Goal: Navigation & Orientation: Find specific page/section

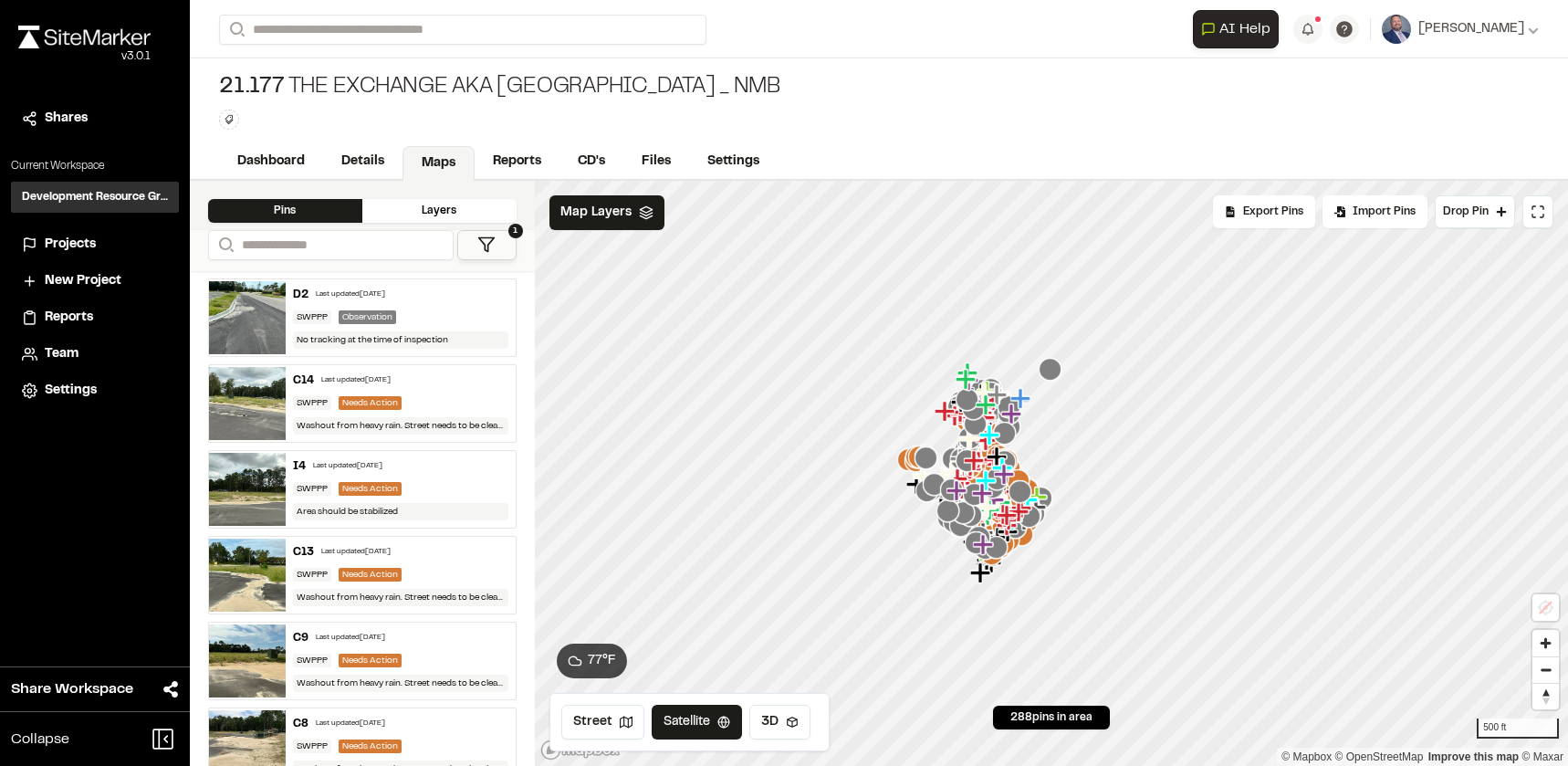
click at [78, 246] on span "Projects" at bounding box center [70, 244] width 51 height 20
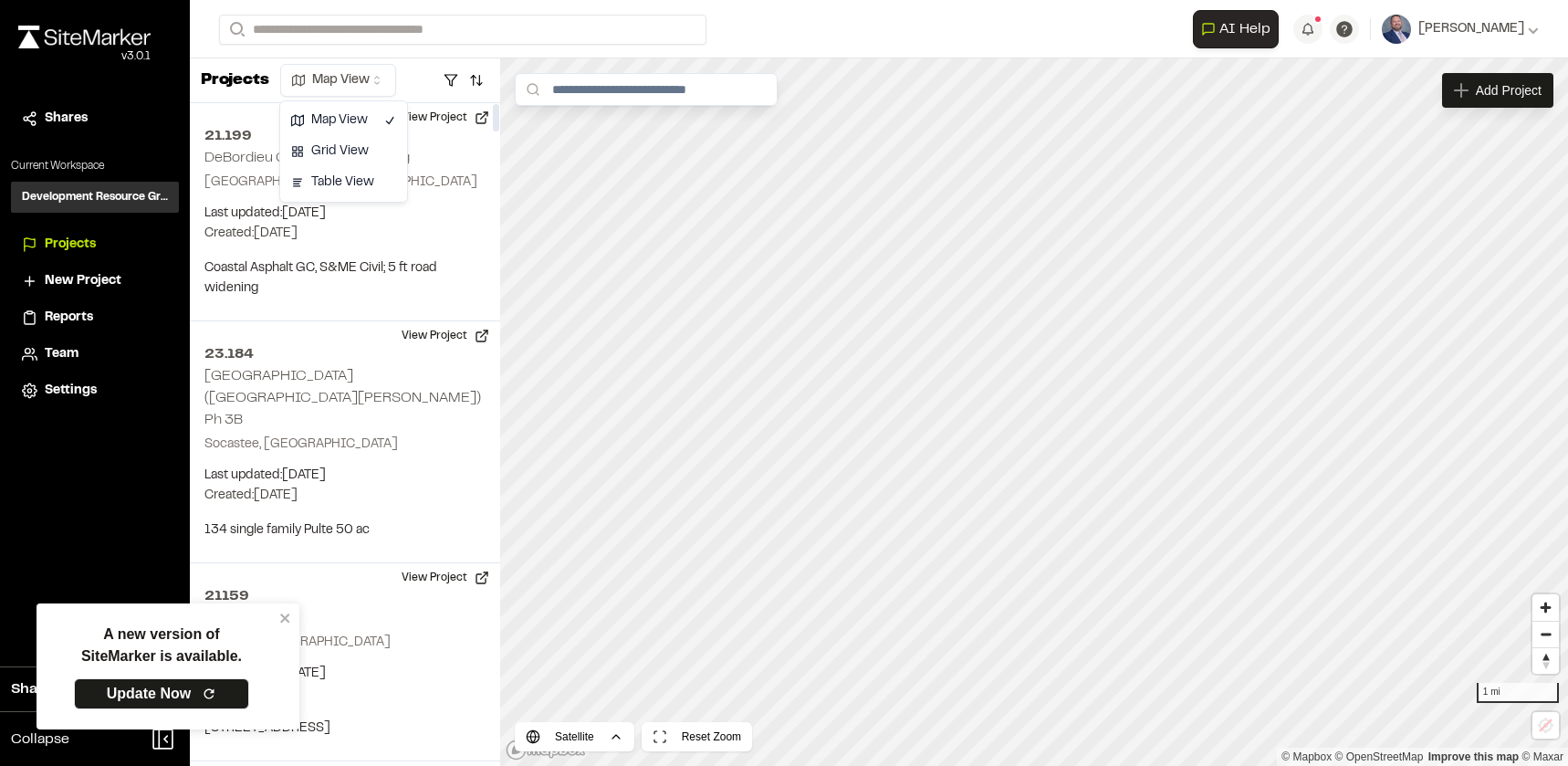
click at [369, 78] on html "A new version of SiteMarker is available. Update Now Close sidebar v 3.0.1 Shar…" at bounding box center [784, 383] width 1568 height 766
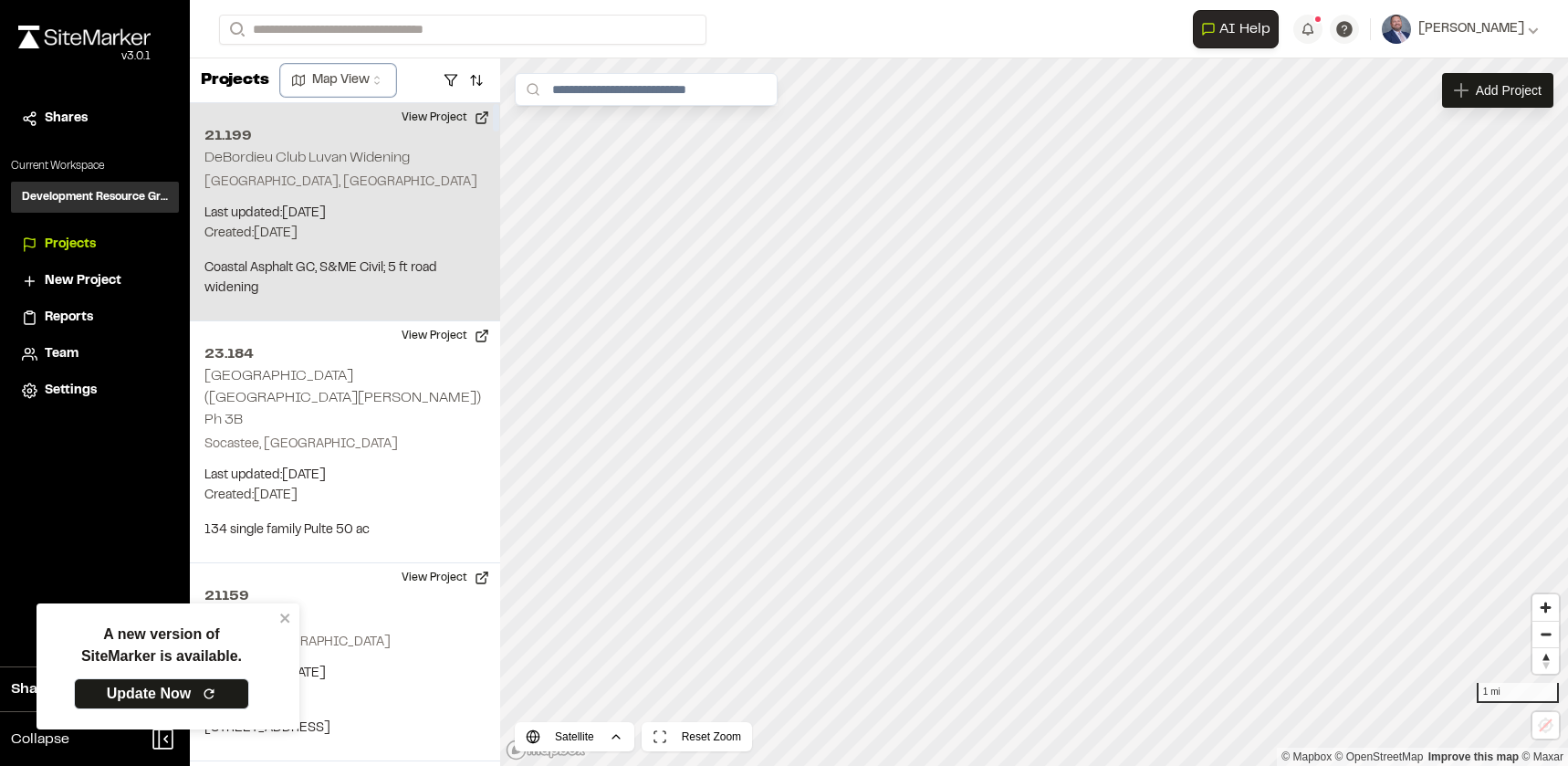
scroll to position [92, 0]
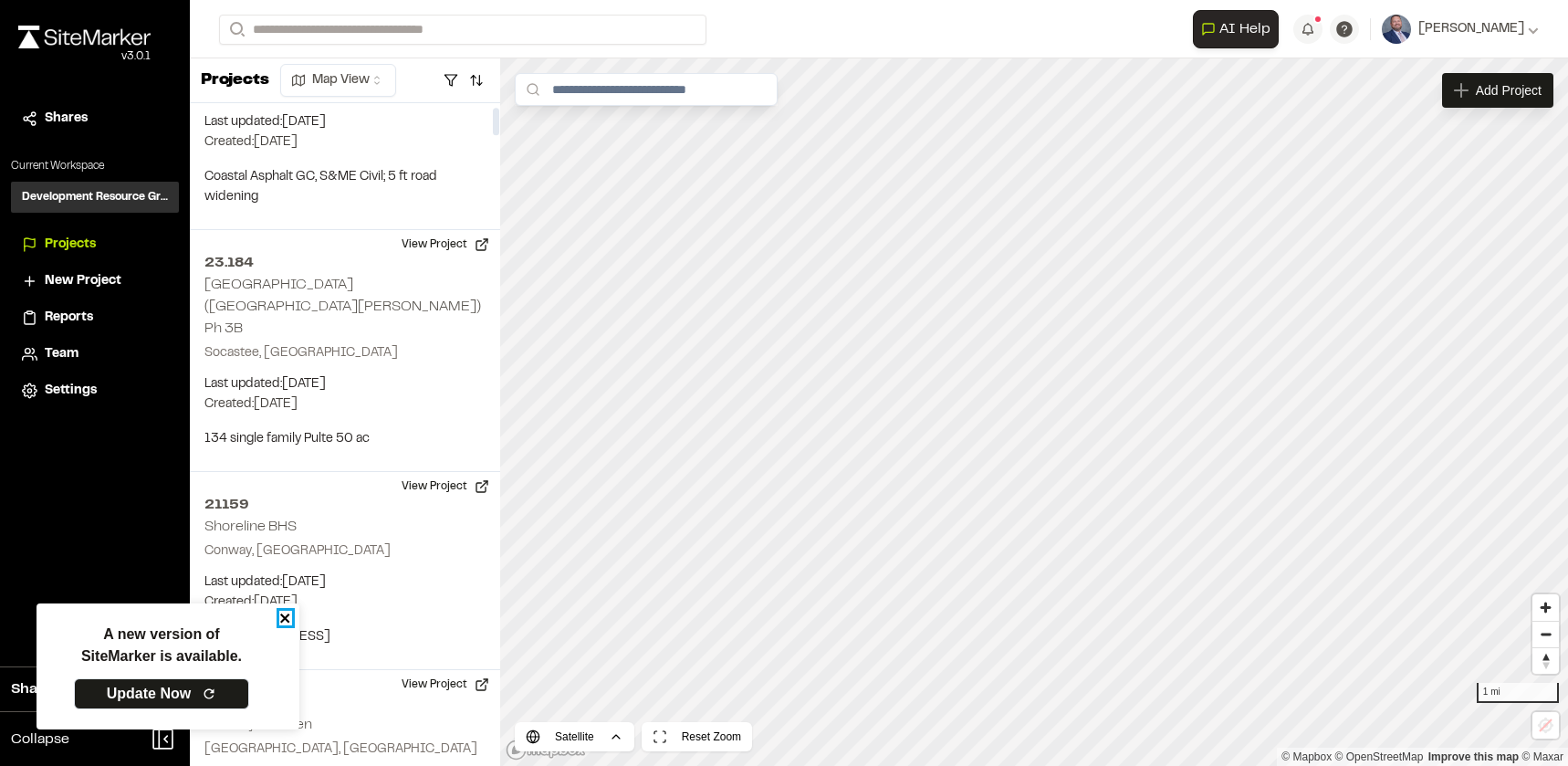
click at [287, 621] on icon "close" at bounding box center [285, 618] width 9 height 9
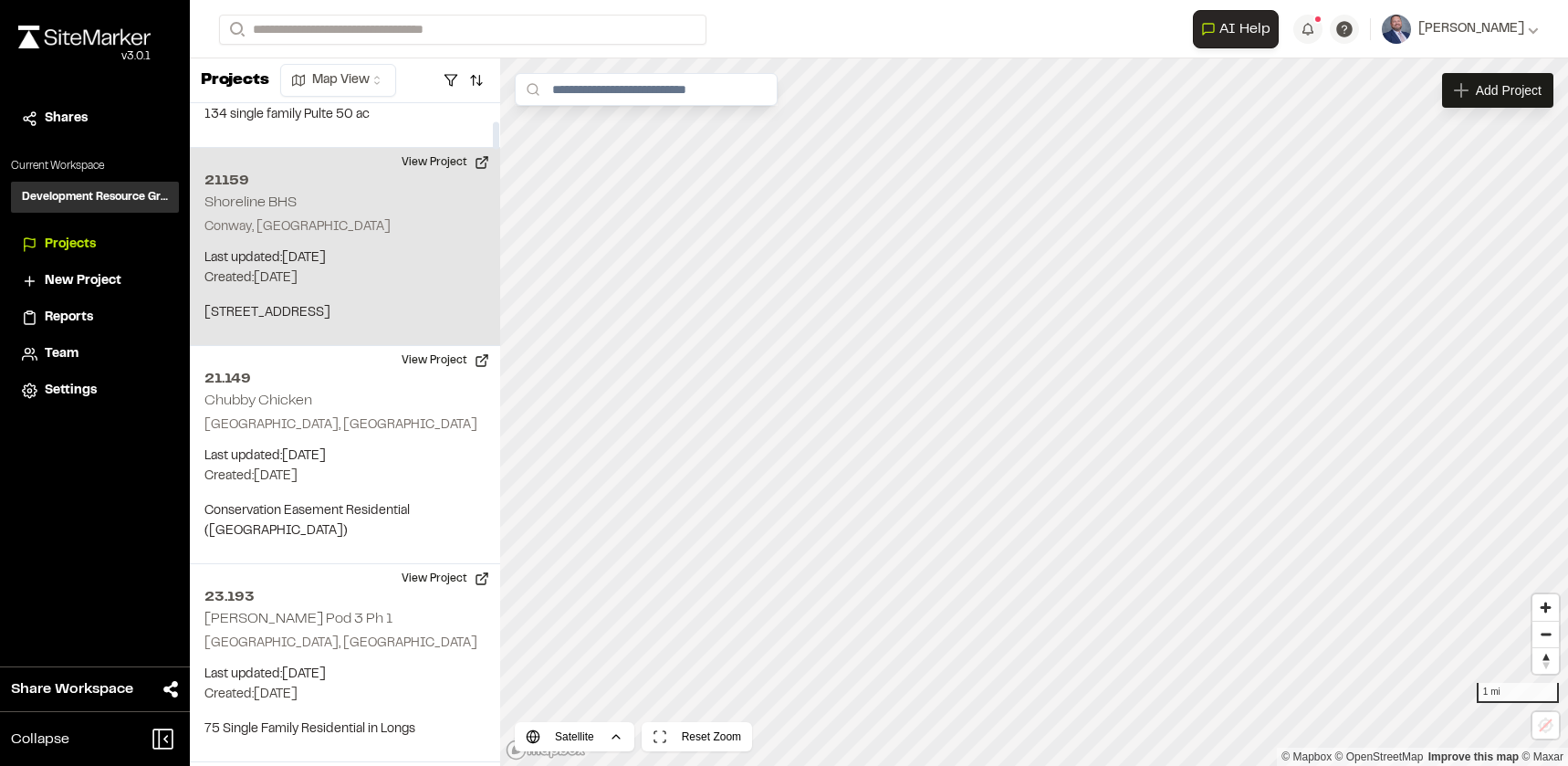
scroll to position [456, 0]
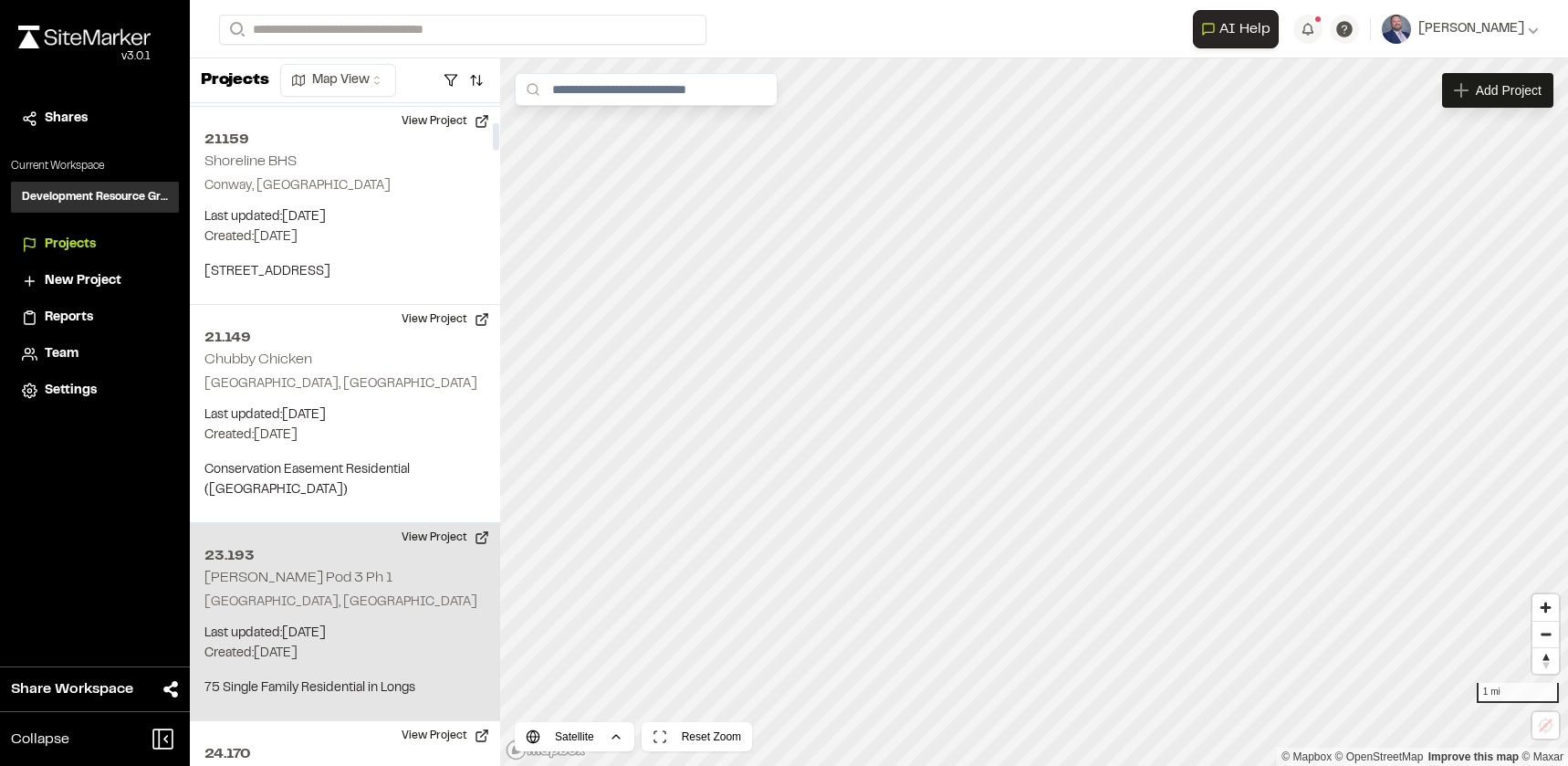
click at [408, 569] on div "23.193 [PERSON_NAME] Pod [STREET_ADDRESS] Last updated: [DATE] Budget: $ Create…" at bounding box center [345, 622] width 311 height 198
click at [1044, 414] on div "23.193 [PERSON_NAME] Pod 3 Ph 1" at bounding box center [1034, 412] width 27 height 27
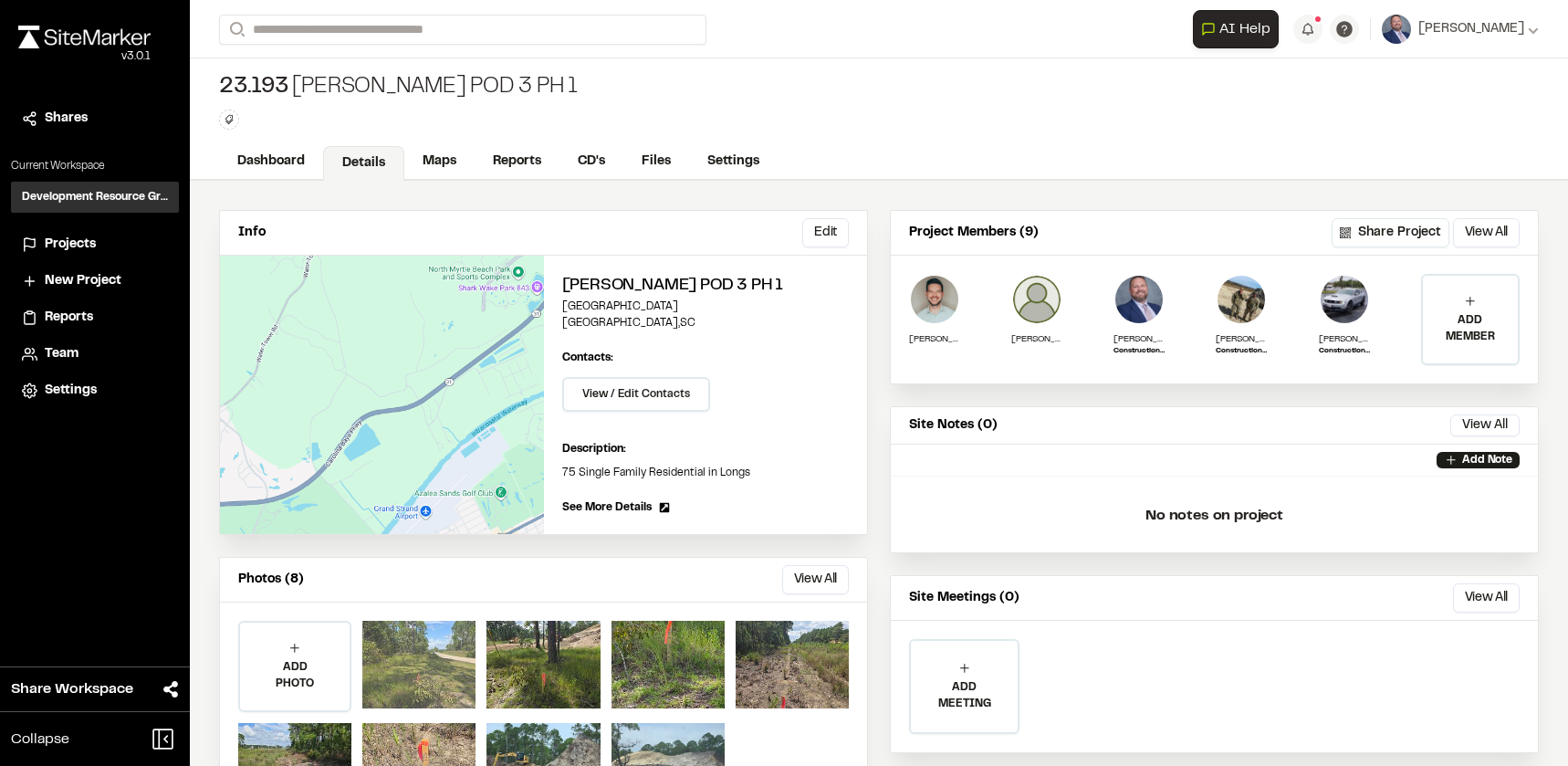
click at [412, 667] on div at bounding box center [419, 664] width 113 height 88
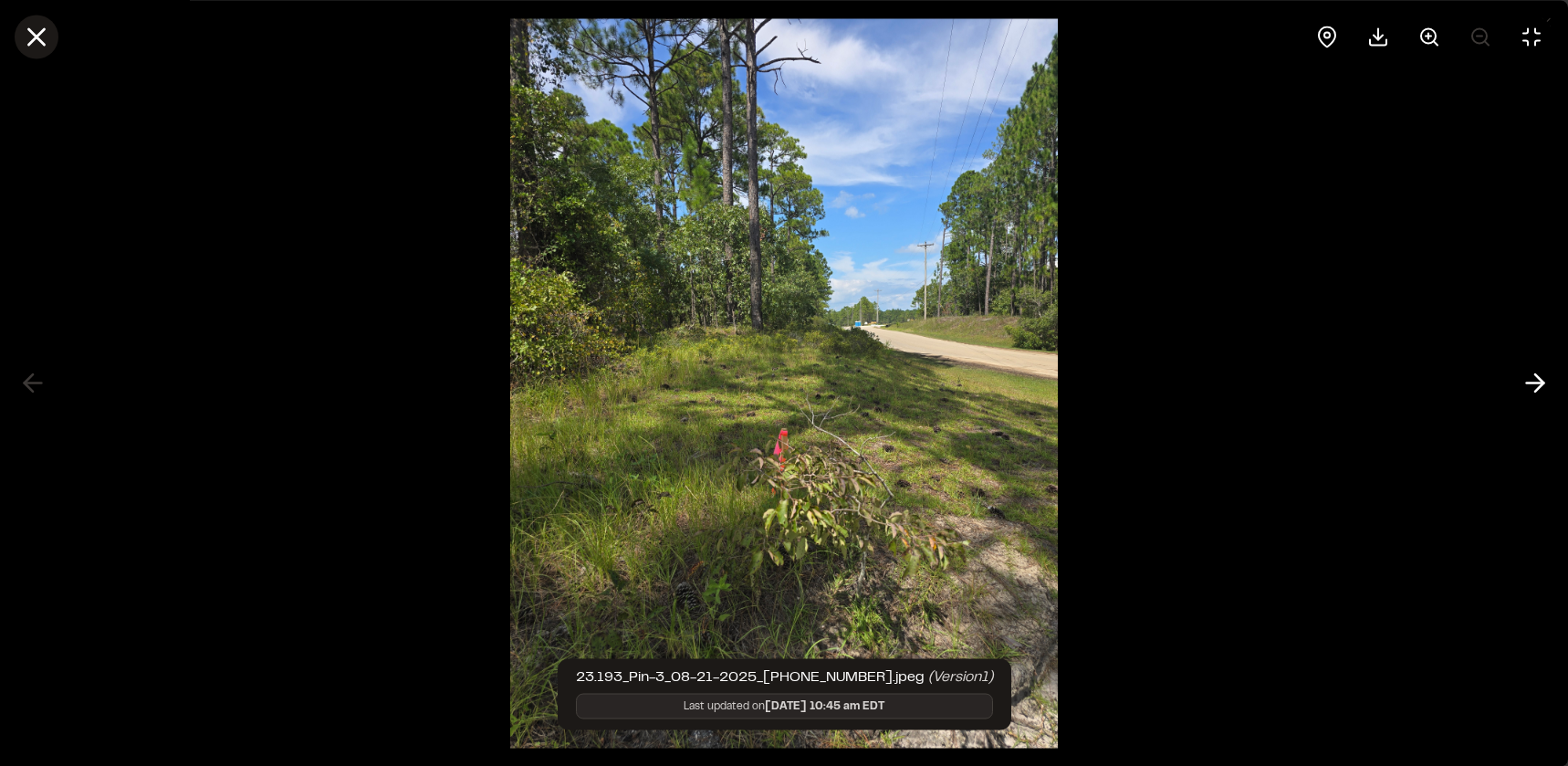
click at [36, 38] on line at bounding box center [37, 37] width 15 height 15
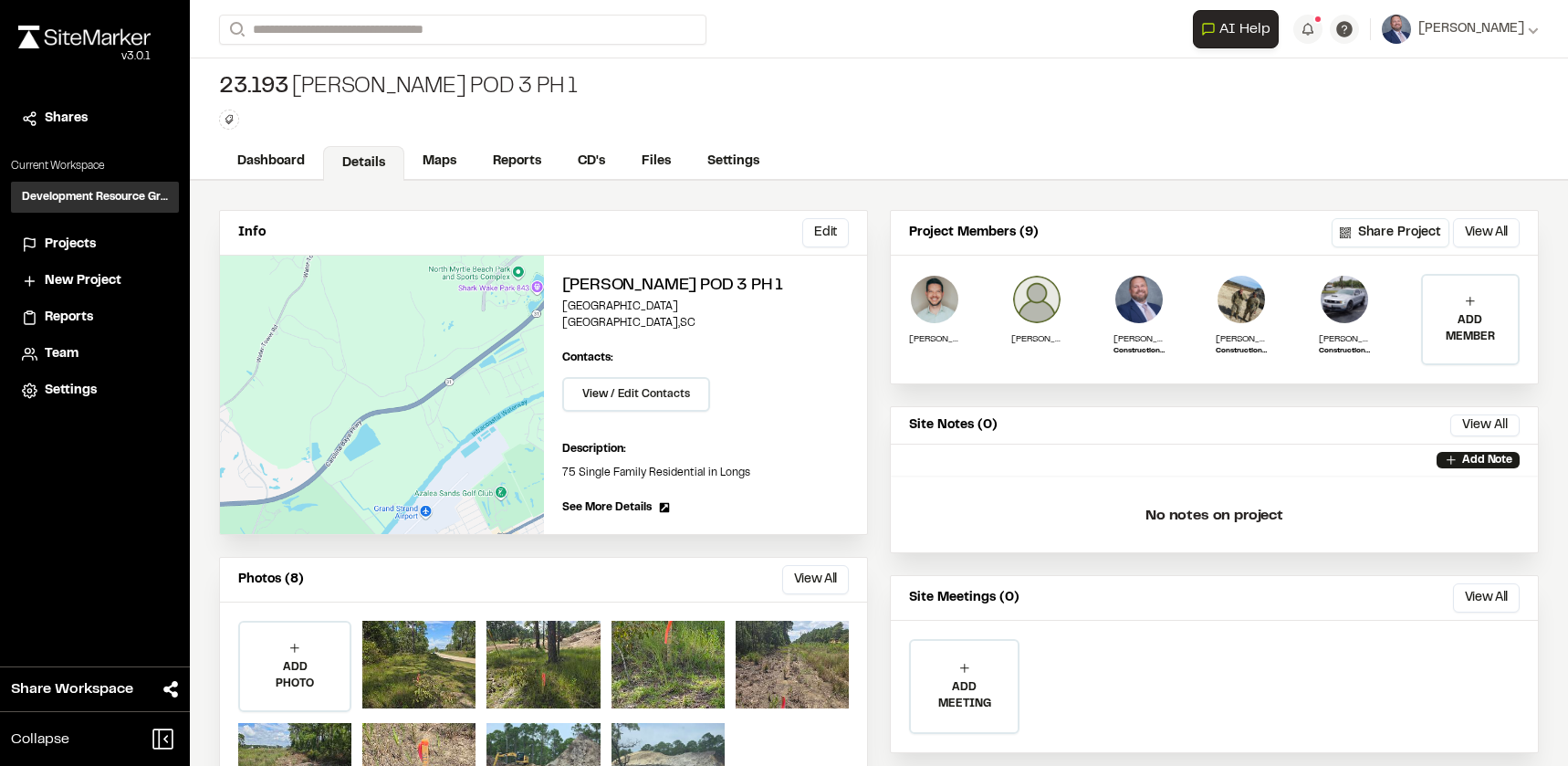
click at [66, 247] on span "Projects" at bounding box center [70, 244] width 51 height 20
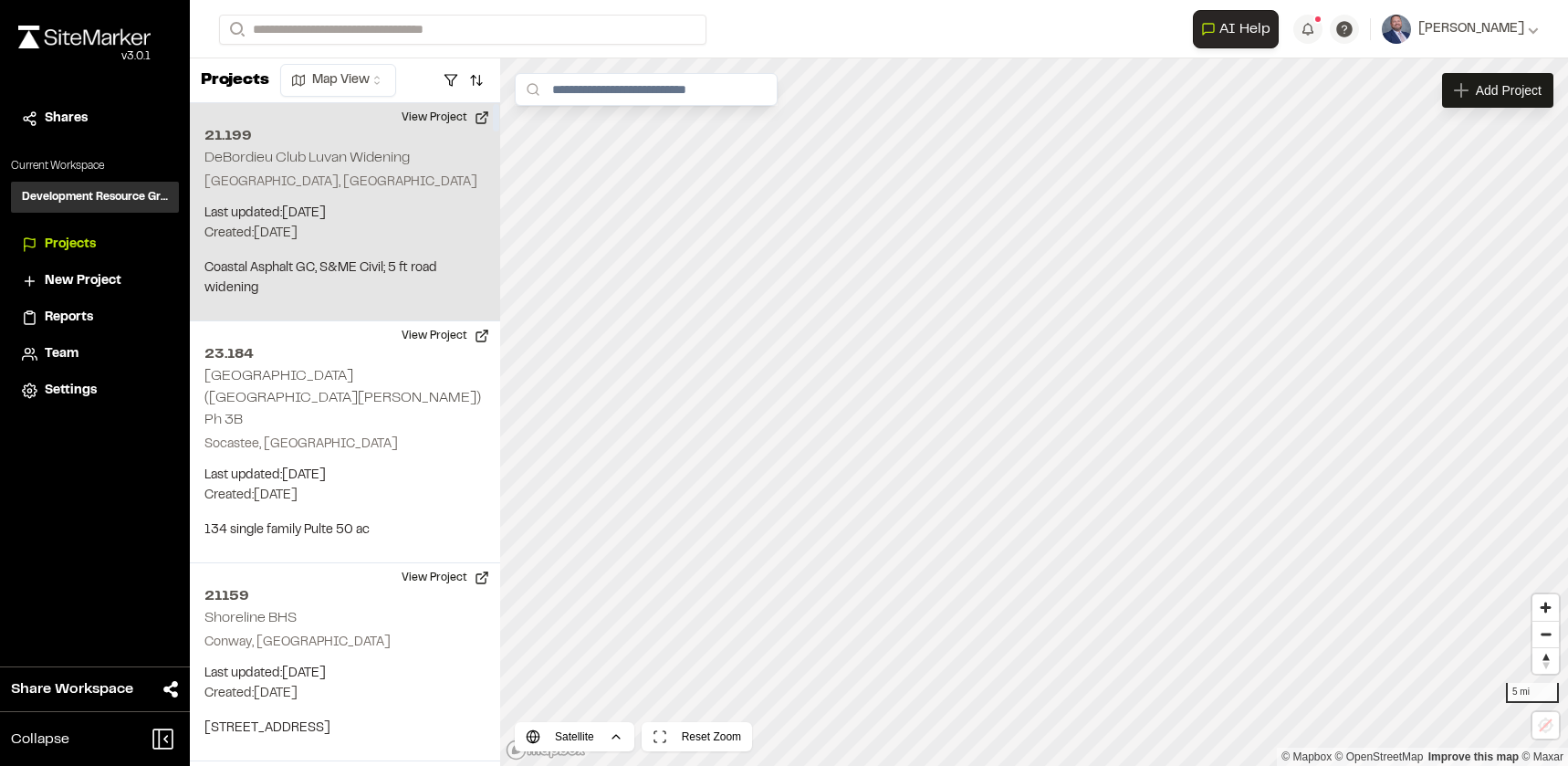
click at [428, 195] on div "21.199 DeBordieu Club Luvan Widening Georgetown, SC Last updated: Aug 27, 2025 …" at bounding box center [345, 212] width 311 height 218
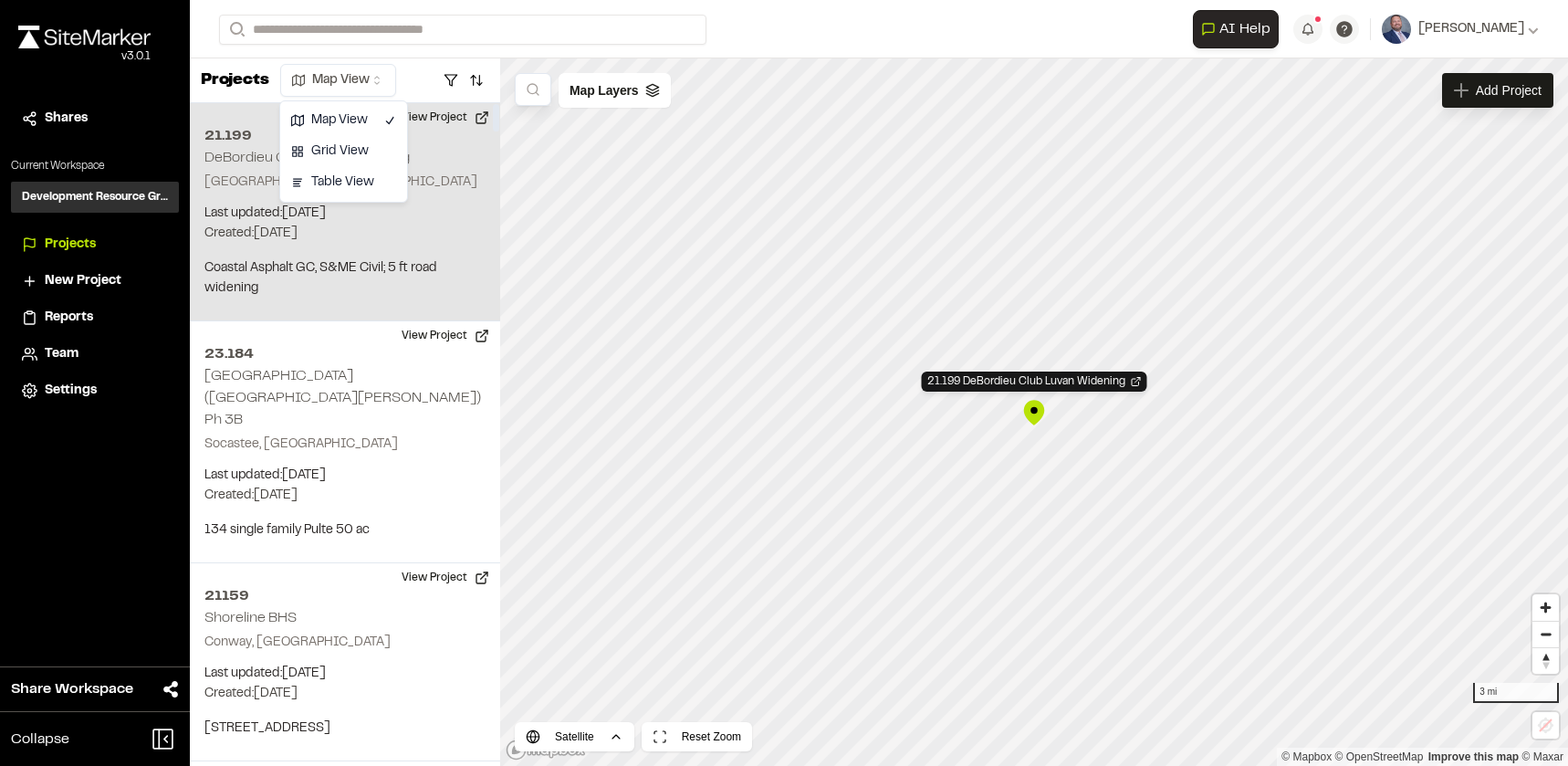
click at [332, 84] on html "Close sidebar v 3.0.1 Shares Current Workspace Development Resource Group DR Pr…" at bounding box center [784, 383] width 1568 height 766
click at [456, 77] on html "Close sidebar v 3.0.1 Shares Current Workspace Development Resource Group DR Pr…" at bounding box center [784, 383] width 1568 height 766
click at [456, 77] on button "button" at bounding box center [451, 80] width 26 height 29
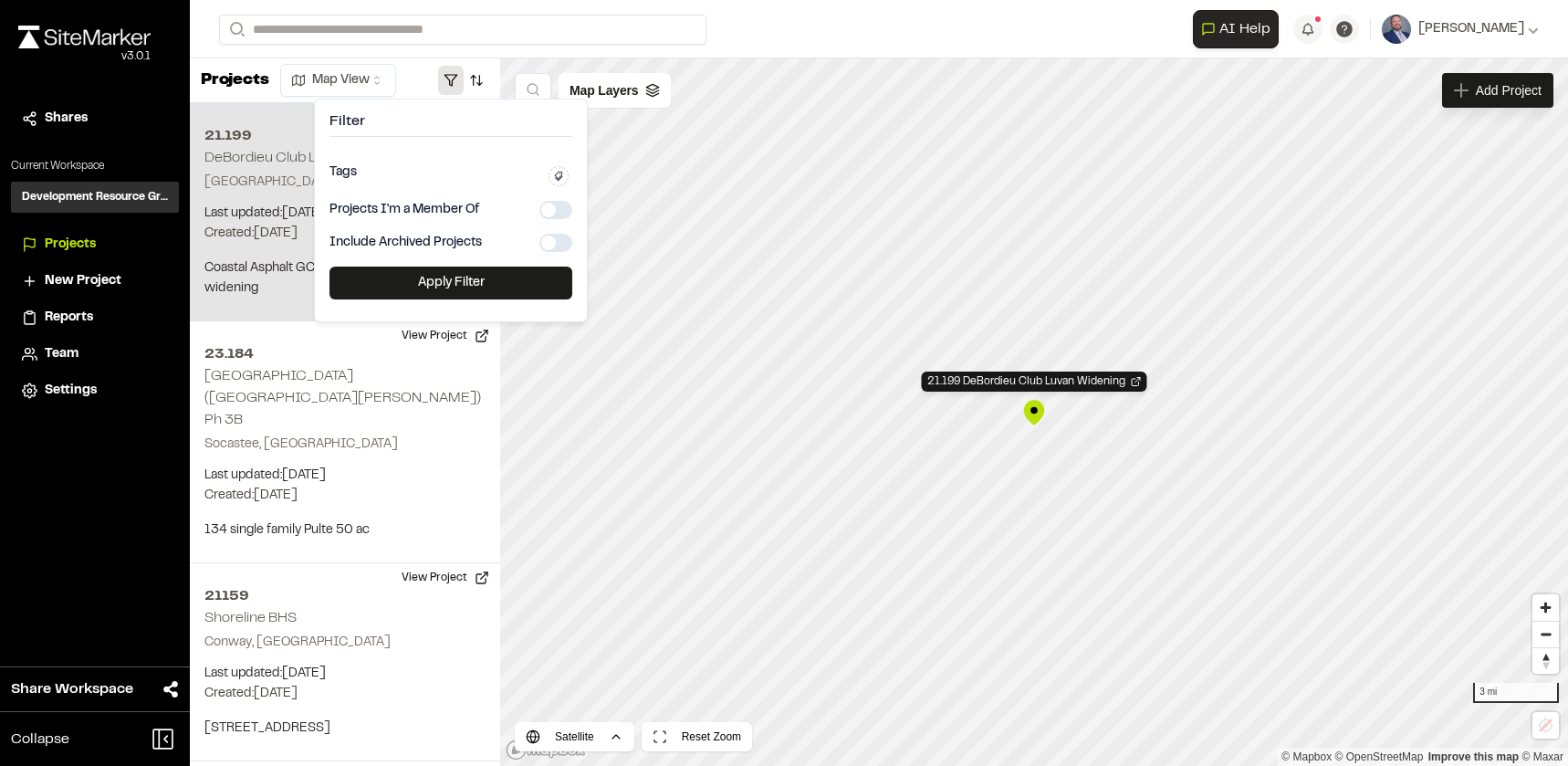
click at [449, 85] on button "button" at bounding box center [451, 80] width 26 height 29
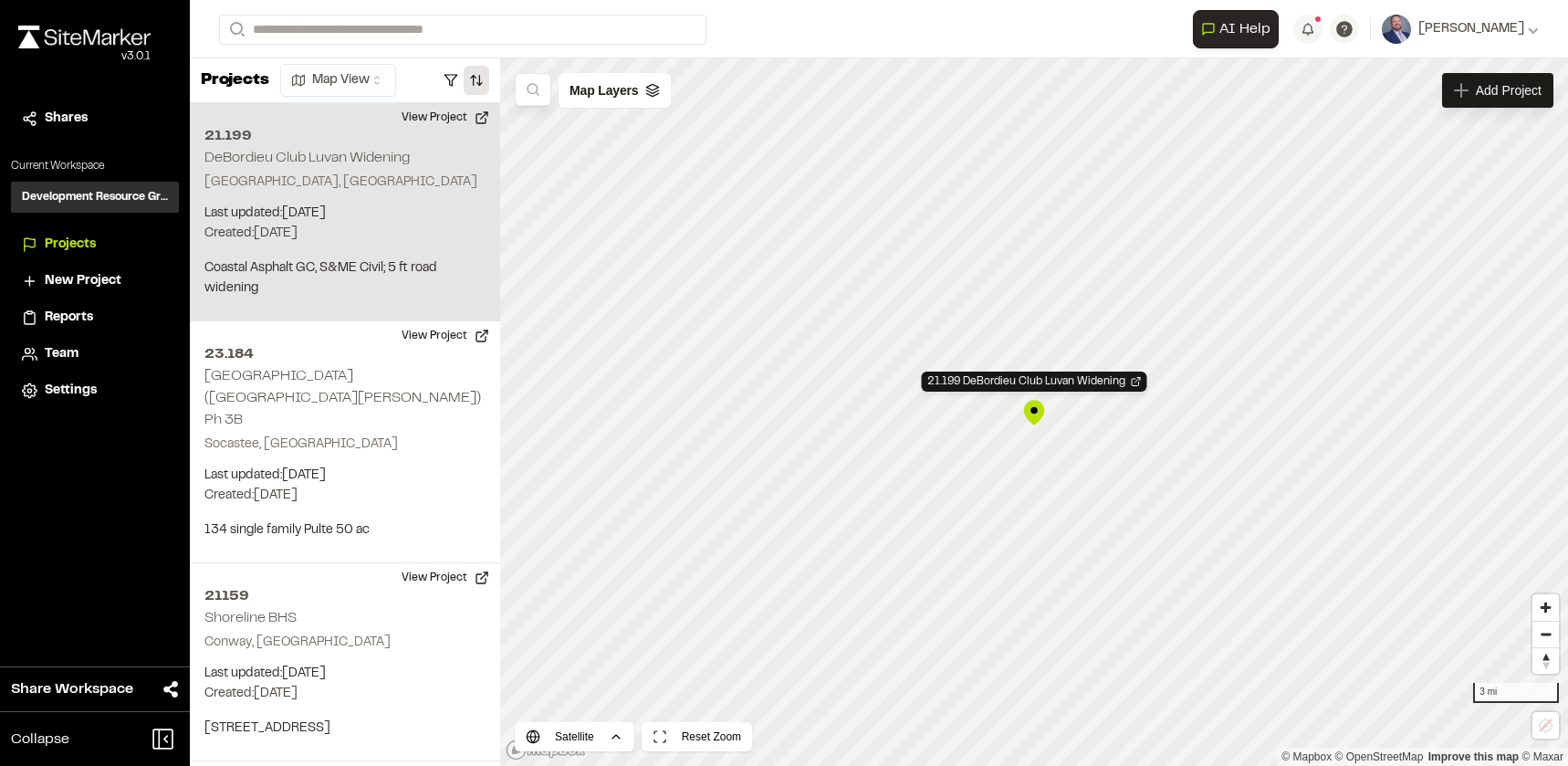
click at [467, 81] on button "button" at bounding box center [476, 80] width 26 height 29
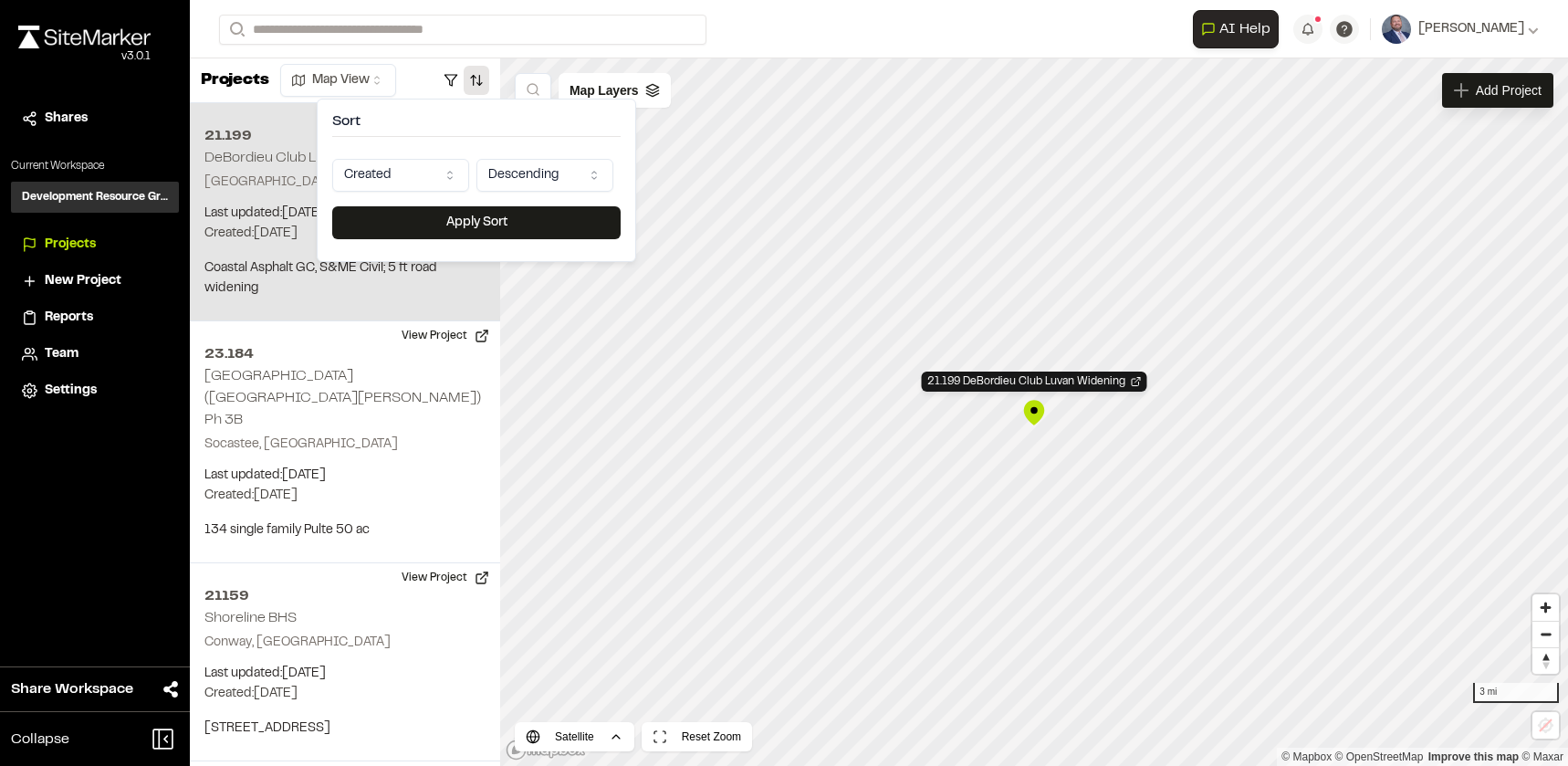
click at [450, 169] on html "Close sidebar v 3.0.1 Shares Current Workspace Development Resource Group DR Pr…" at bounding box center [784, 383] width 1568 height 766
click at [543, 165] on html "Close sidebar v 3.0.1 Shares Current Workspace Development Resource Group DR Pr…" at bounding box center [784, 383] width 1568 height 766
click at [487, 140] on html "Close sidebar v 3.0.1 Shares Current Workspace Development Resource Group DR Pr…" at bounding box center [784, 383] width 1568 height 766
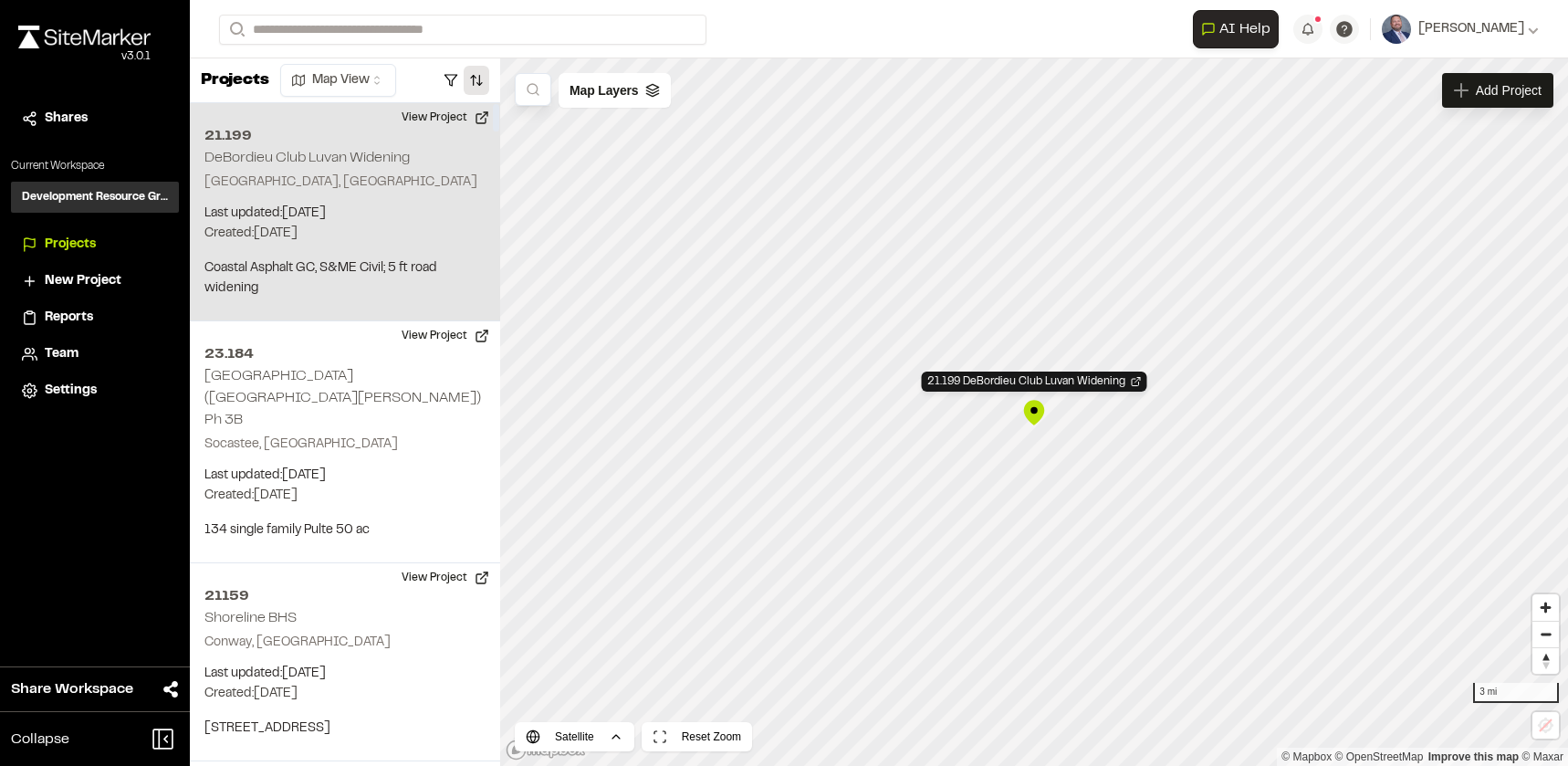
click at [483, 84] on button "button" at bounding box center [476, 80] width 26 height 29
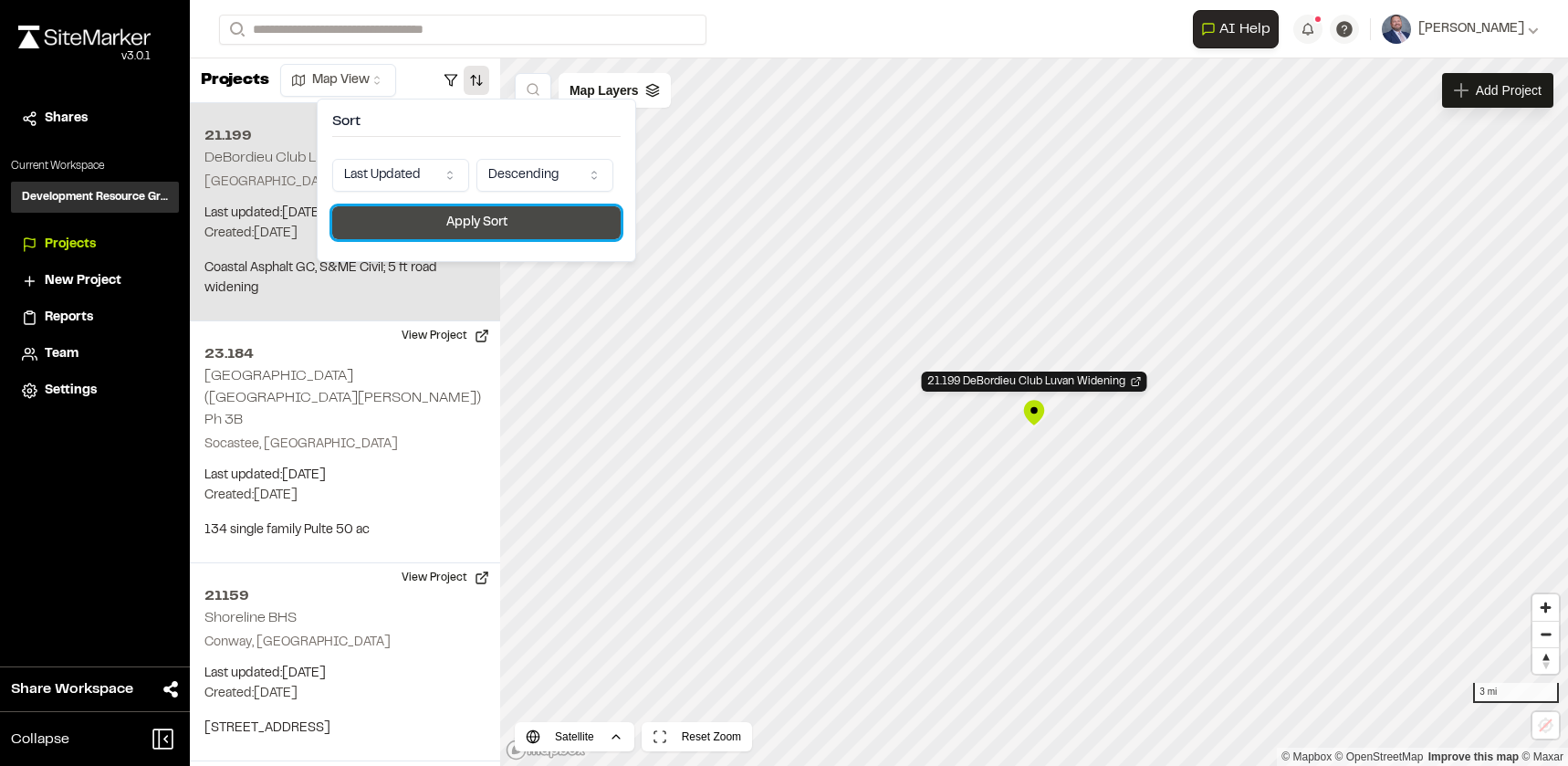
click at [461, 220] on button "Apply Sort" at bounding box center [476, 222] width 288 height 33
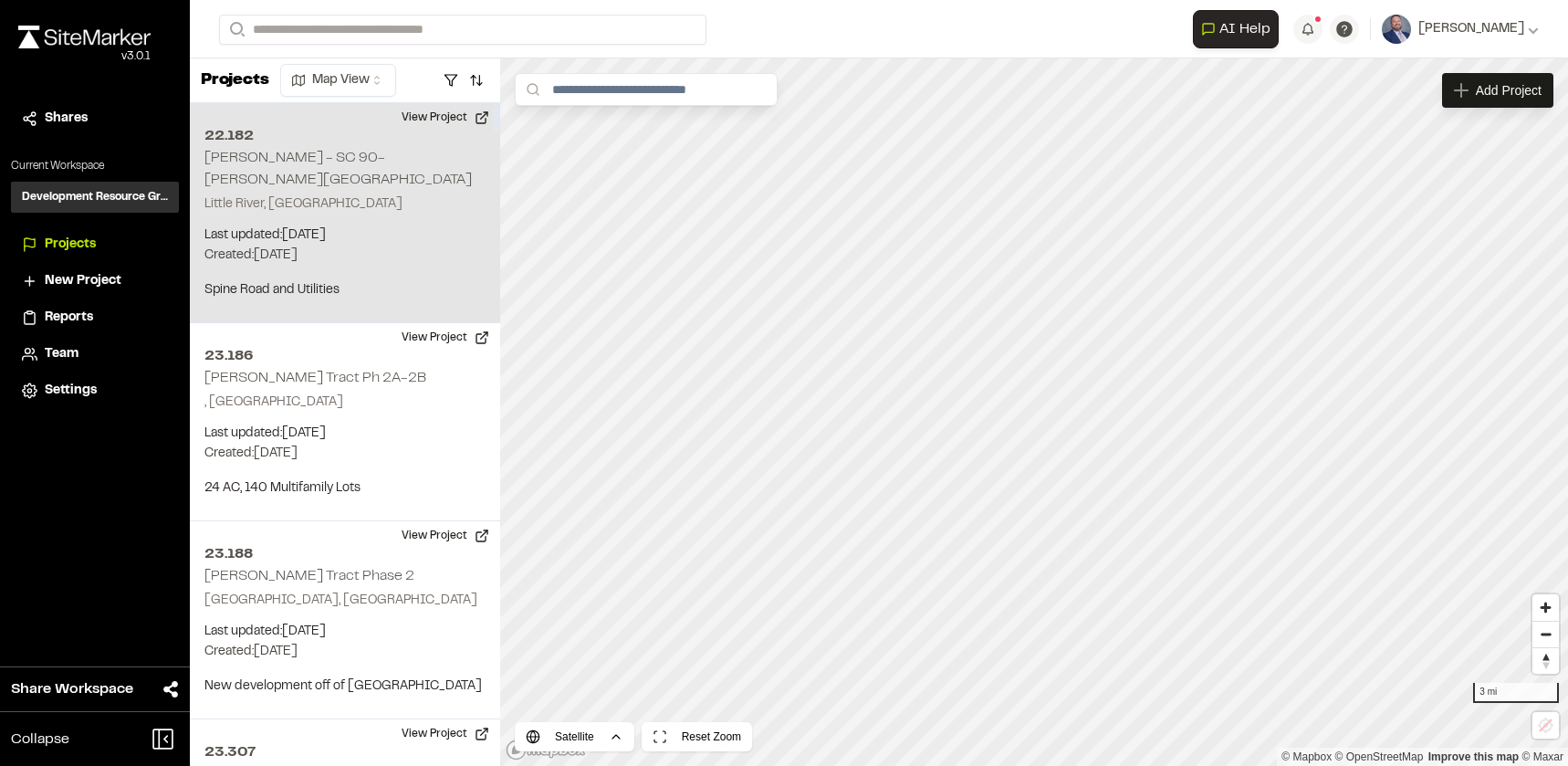
click at [409, 246] on p "Created: Sep 6, 2024" at bounding box center [345, 255] width 281 height 20
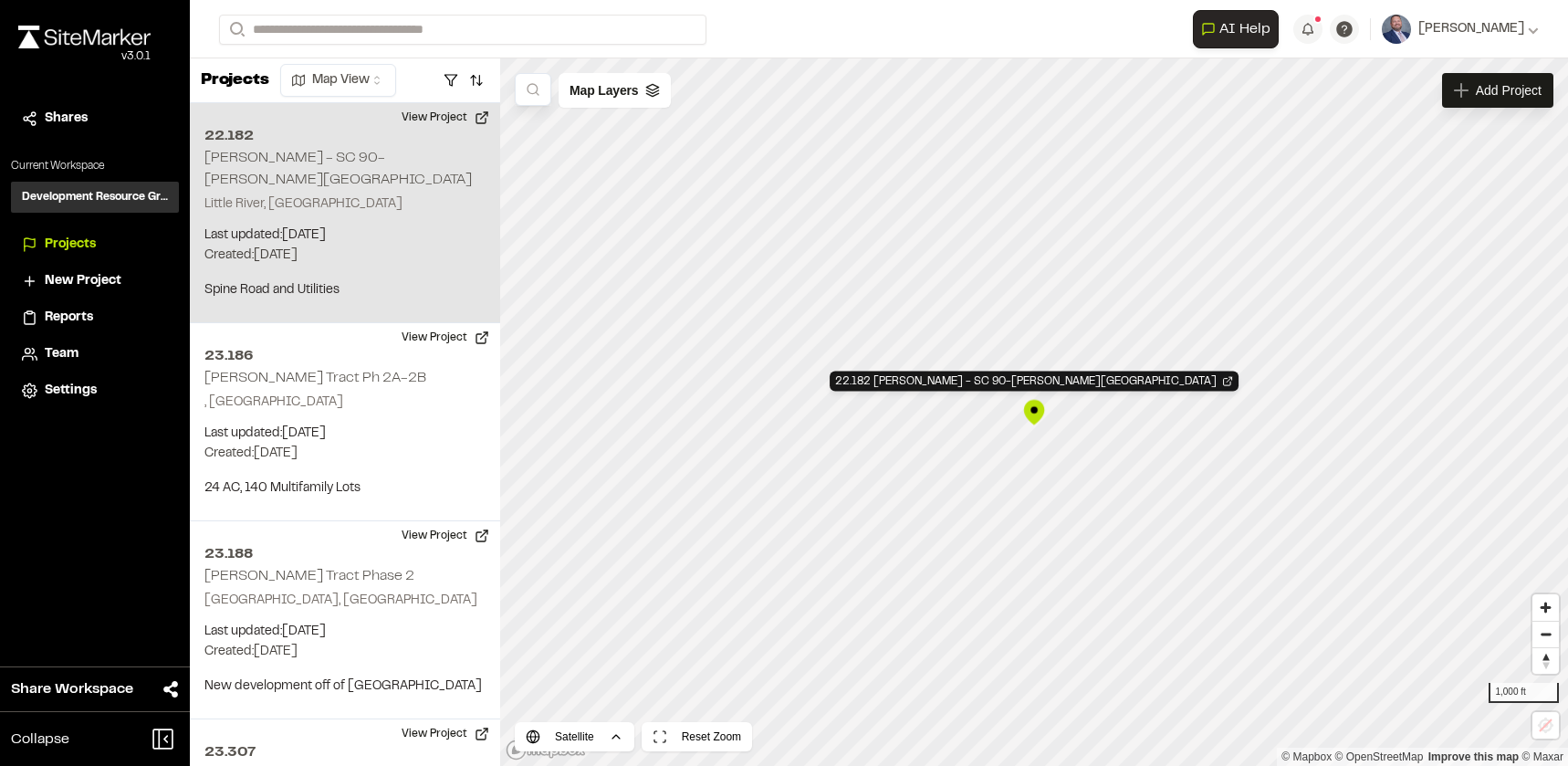
click at [1037, 411] on div "22.182 Chad Hatley - SC 90-Robert Edge Parkway" at bounding box center [1034, 412] width 27 height 27
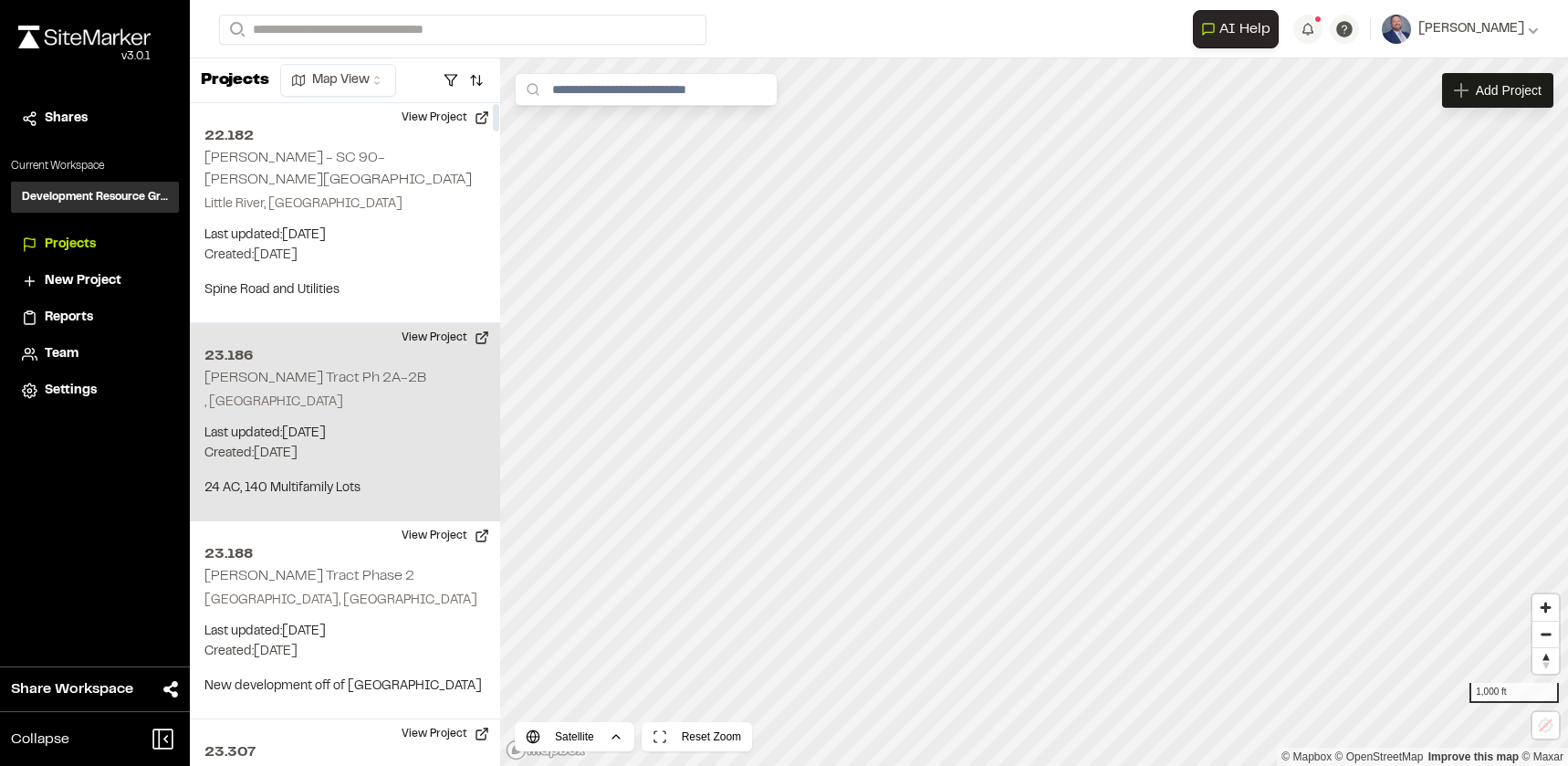
click at [416, 393] on p ", [GEOGRAPHIC_DATA]" at bounding box center [345, 402] width 281 height 20
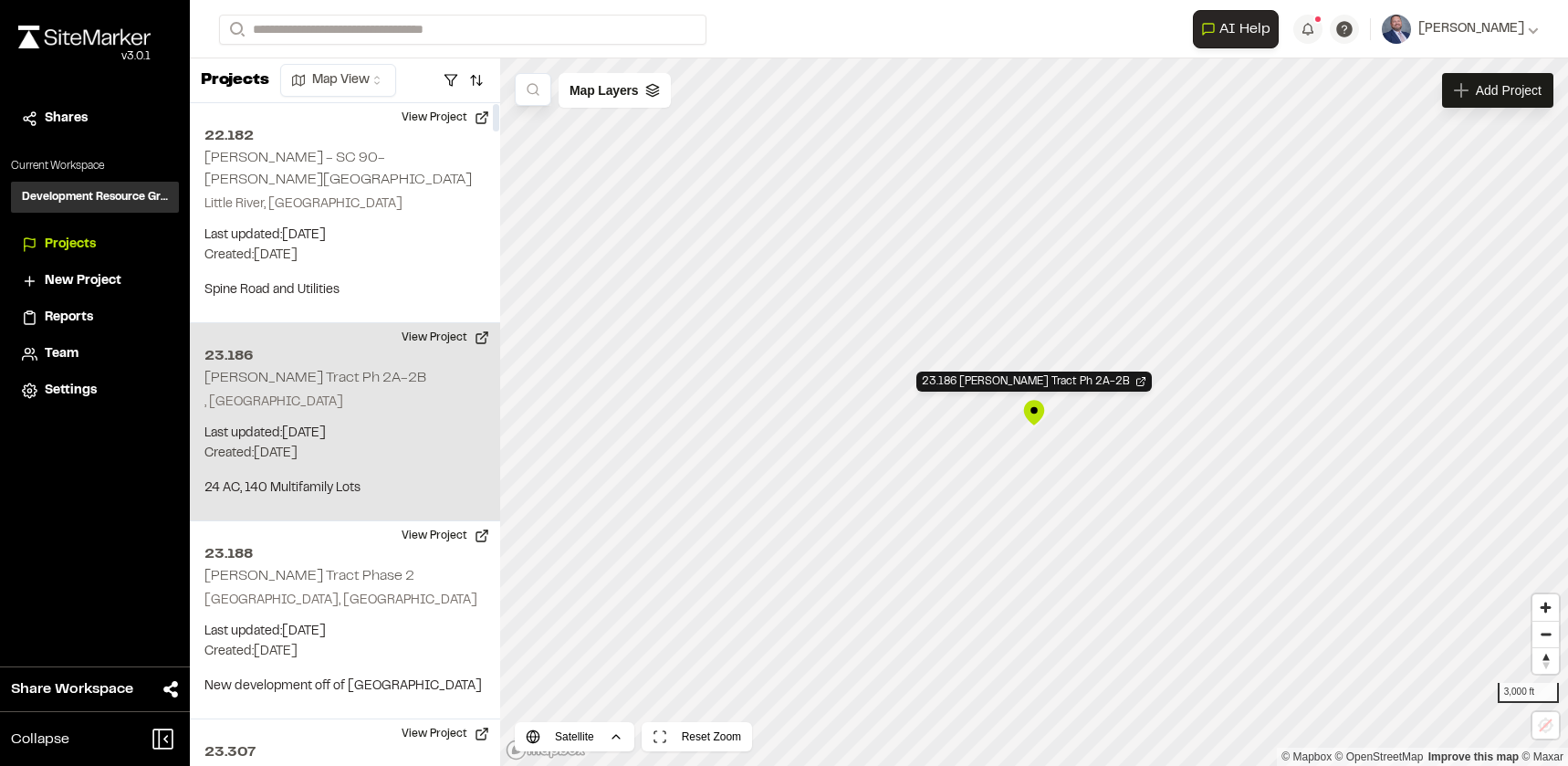
scroll to position [92, 0]
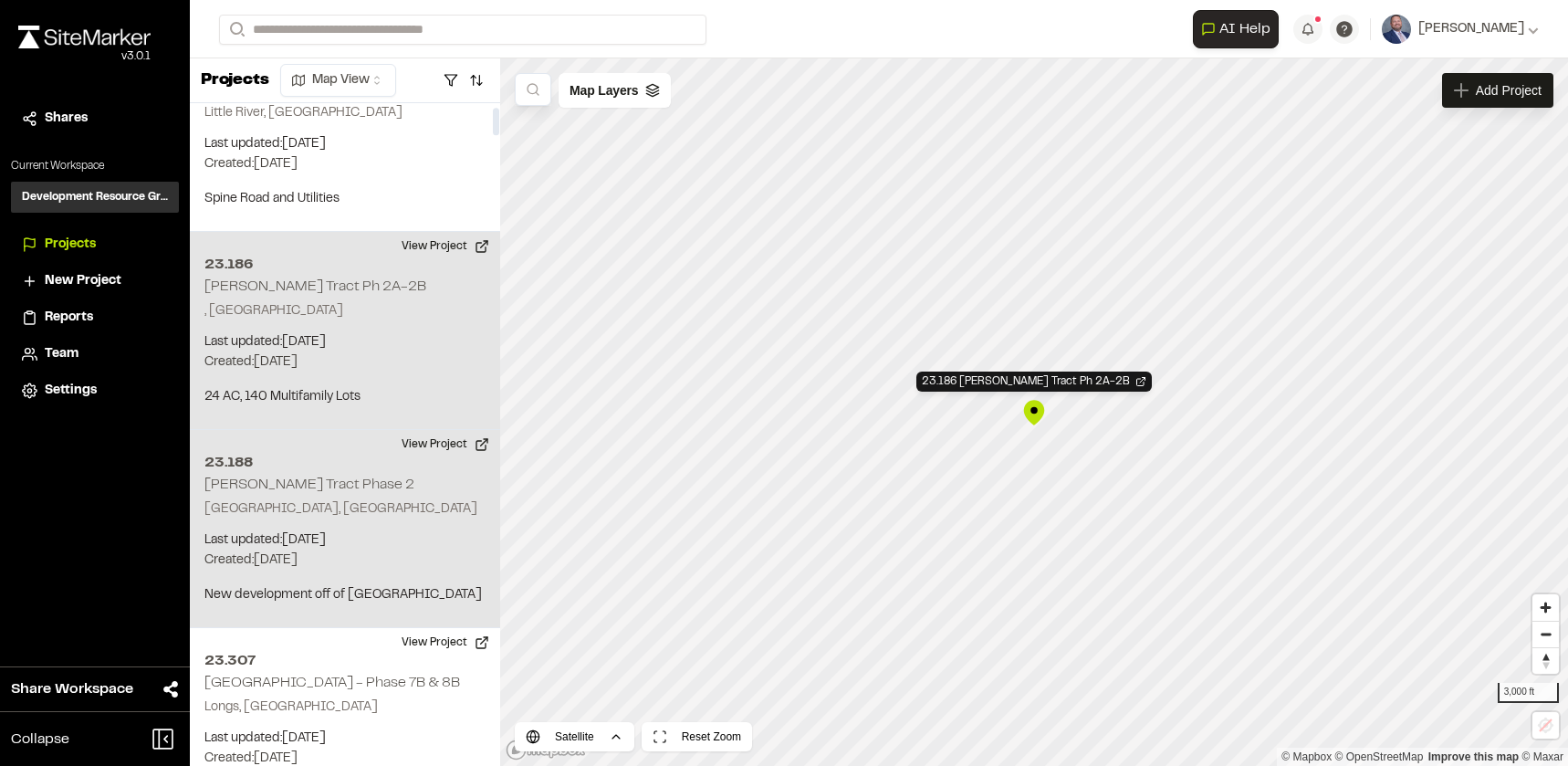
click at [416, 475] on div "23.188 Pulte - Bell Tract Phase 2 North Myrtle Beach, SC Last updated: Aug 28, …" at bounding box center [345, 529] width 311 height 198
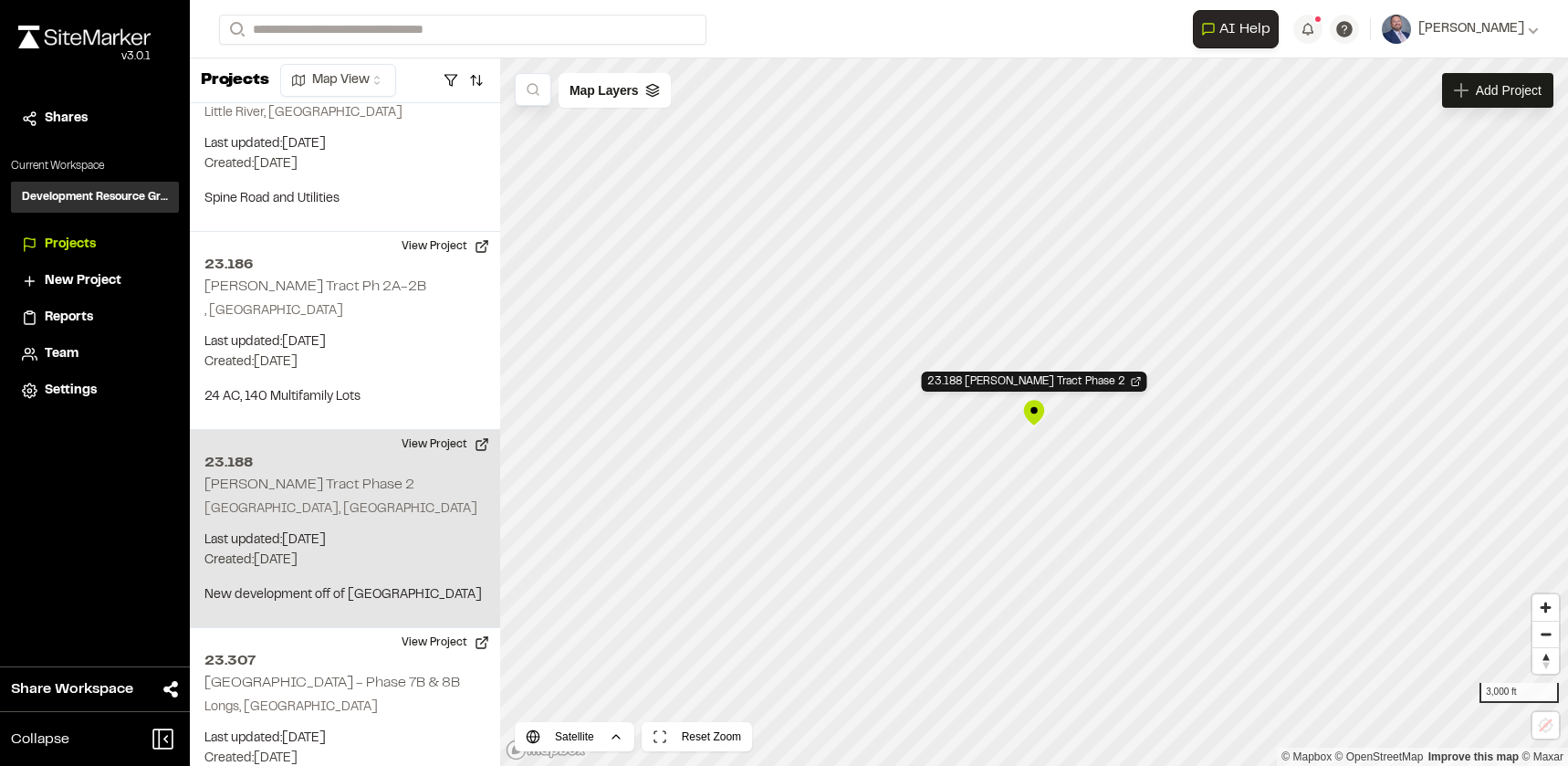
click at [1038, 416] on div "23.188 Pulte - Bell Tract Phase 2" at bounding box center [1034, 412] width 27 height 27
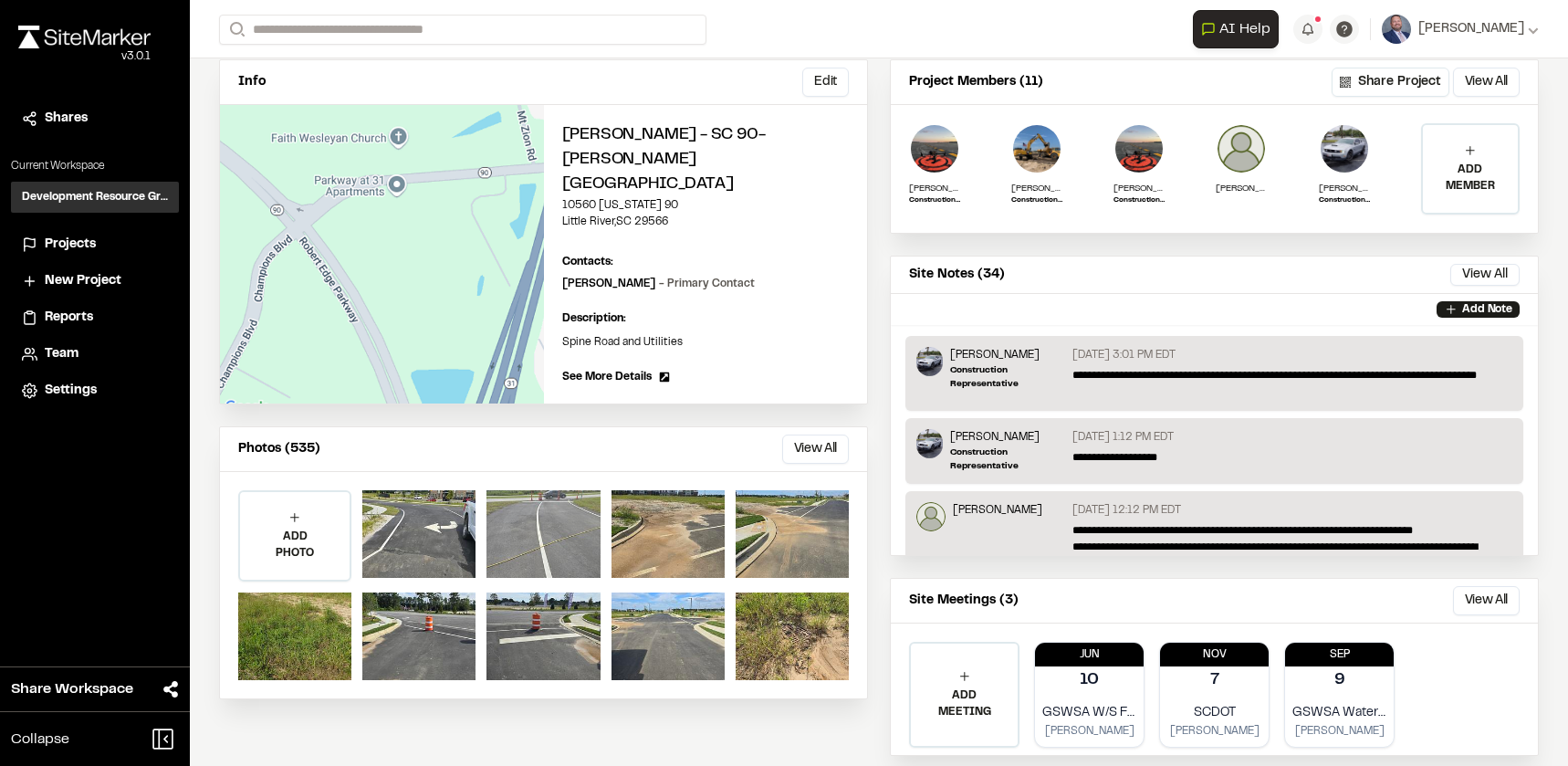
scroll to position [182, 0]
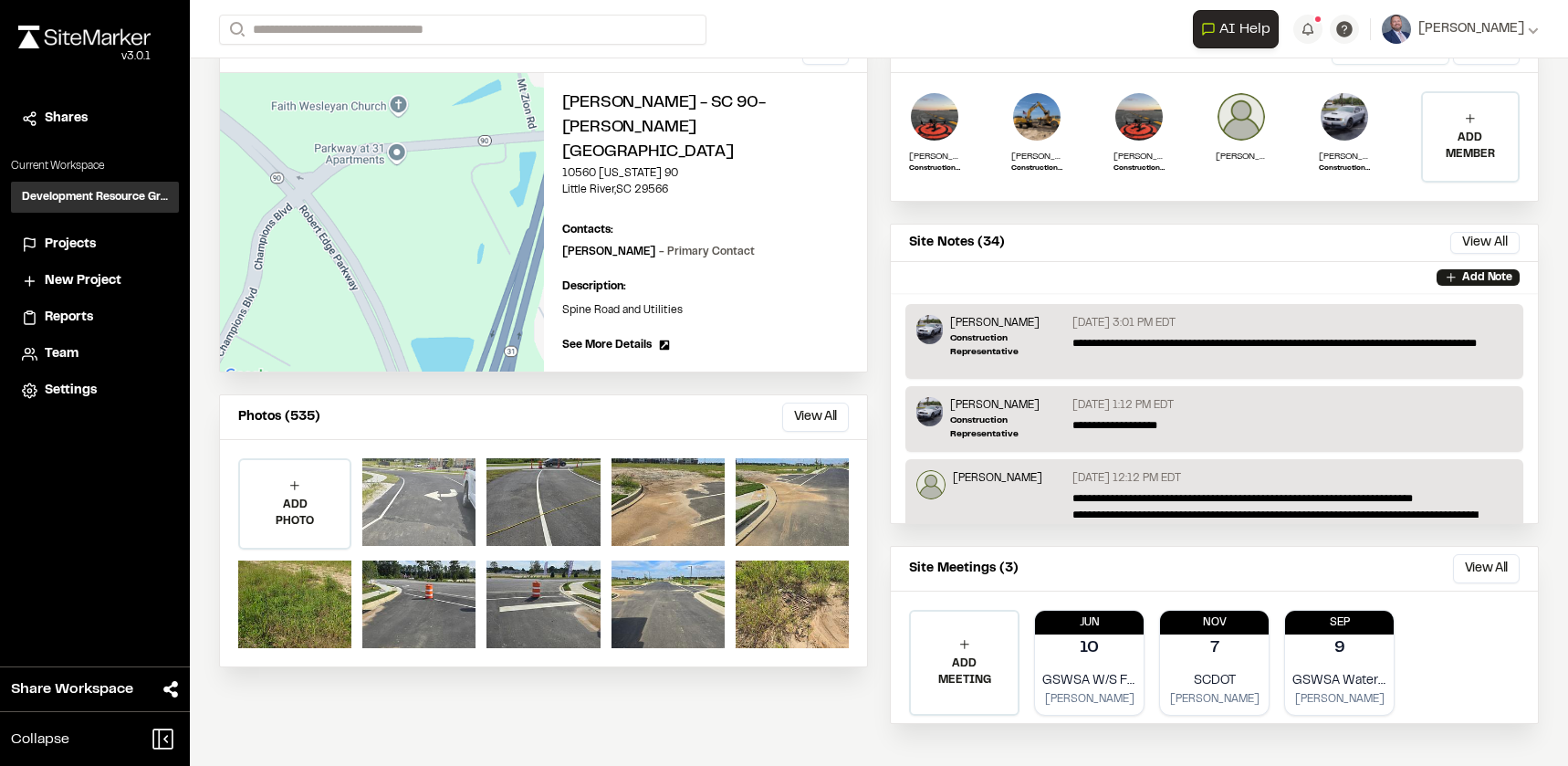
click at [428, 481] on div at bounding box center [419, 502] width 113 height 88
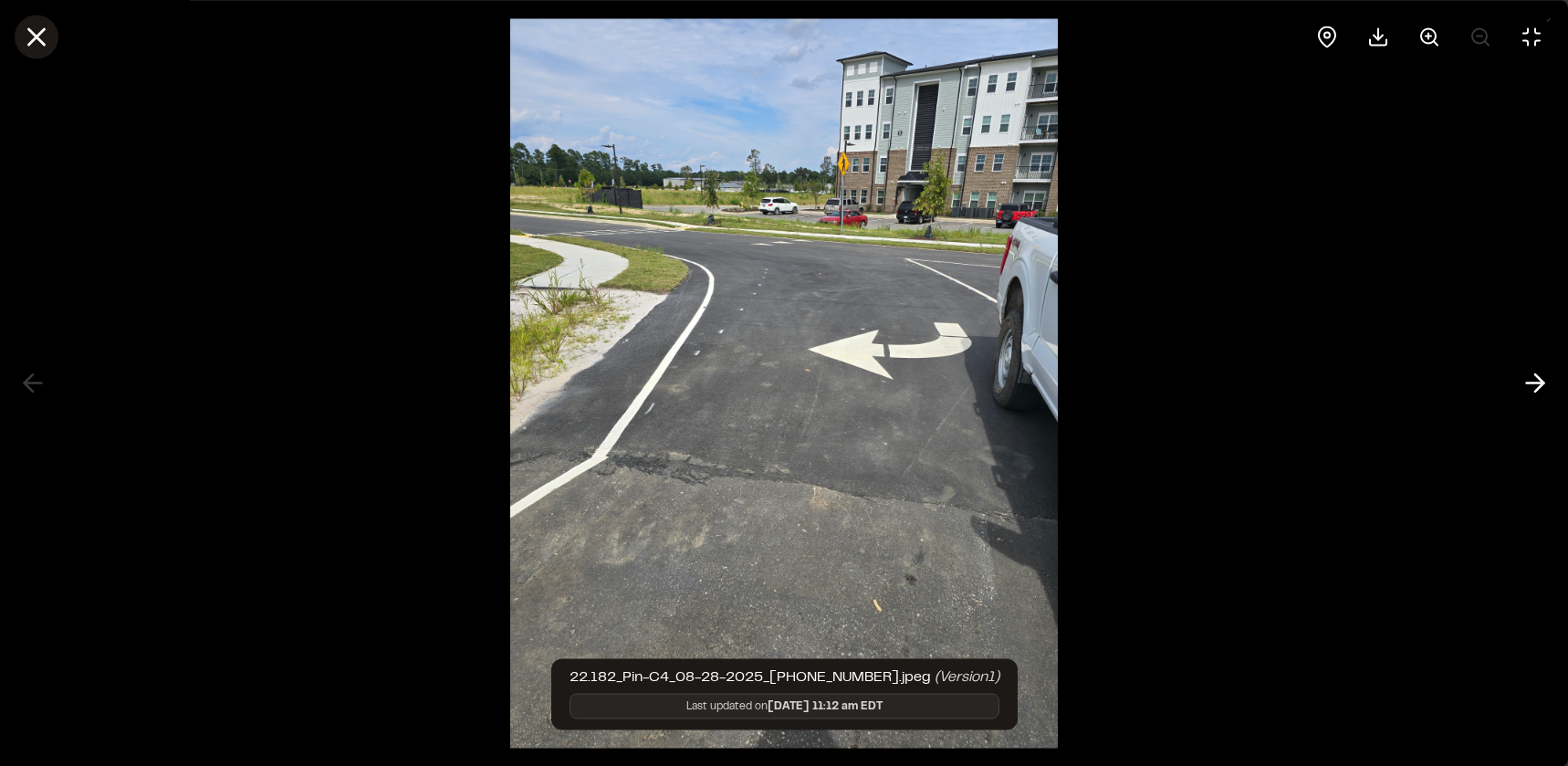
click at [33, 33] on line at bounding box center [37, 37] width 15 height 15
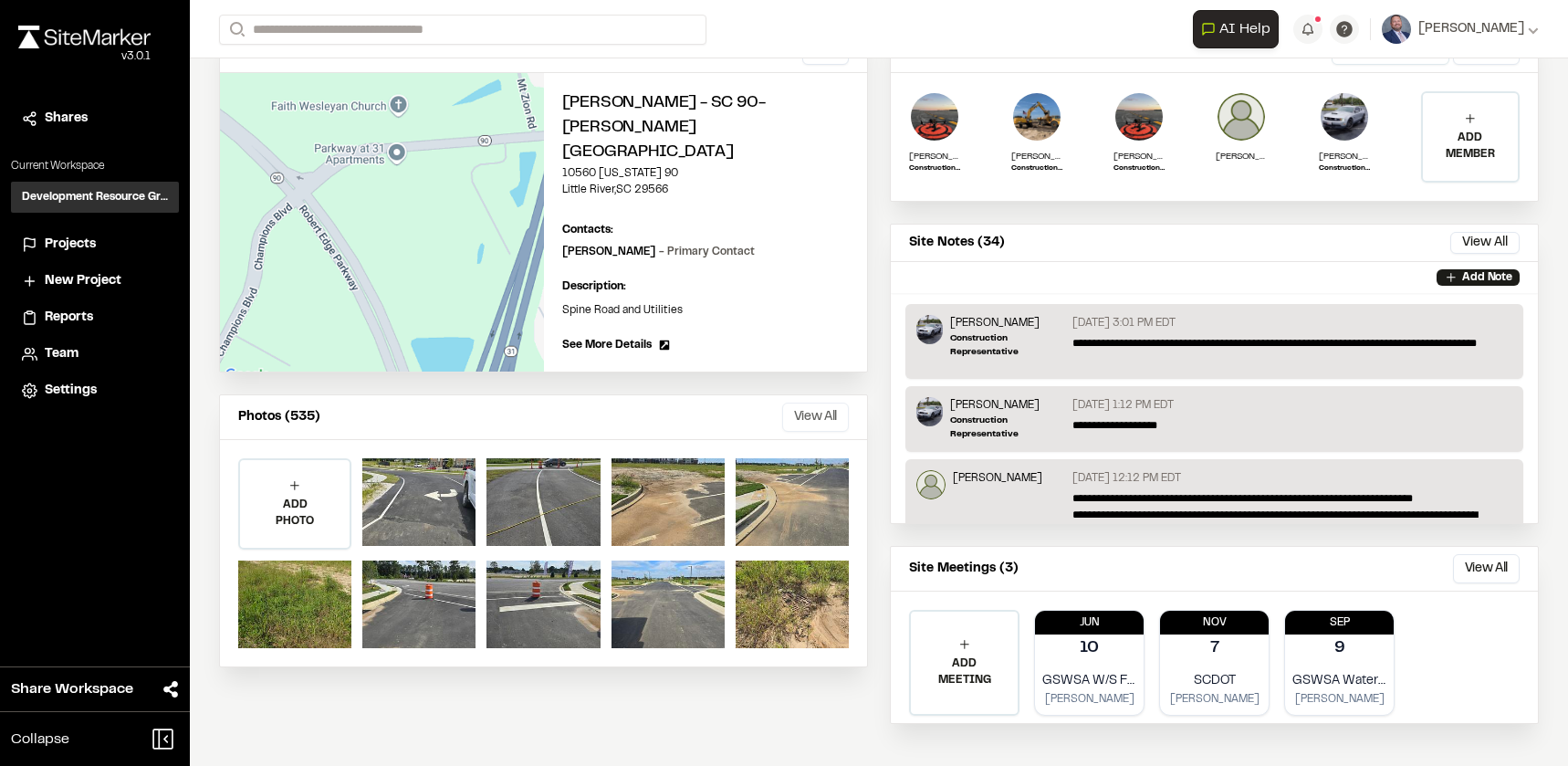
click at [813, 402] on button "View All" at bounding box center [815, 417] width 67 height 29
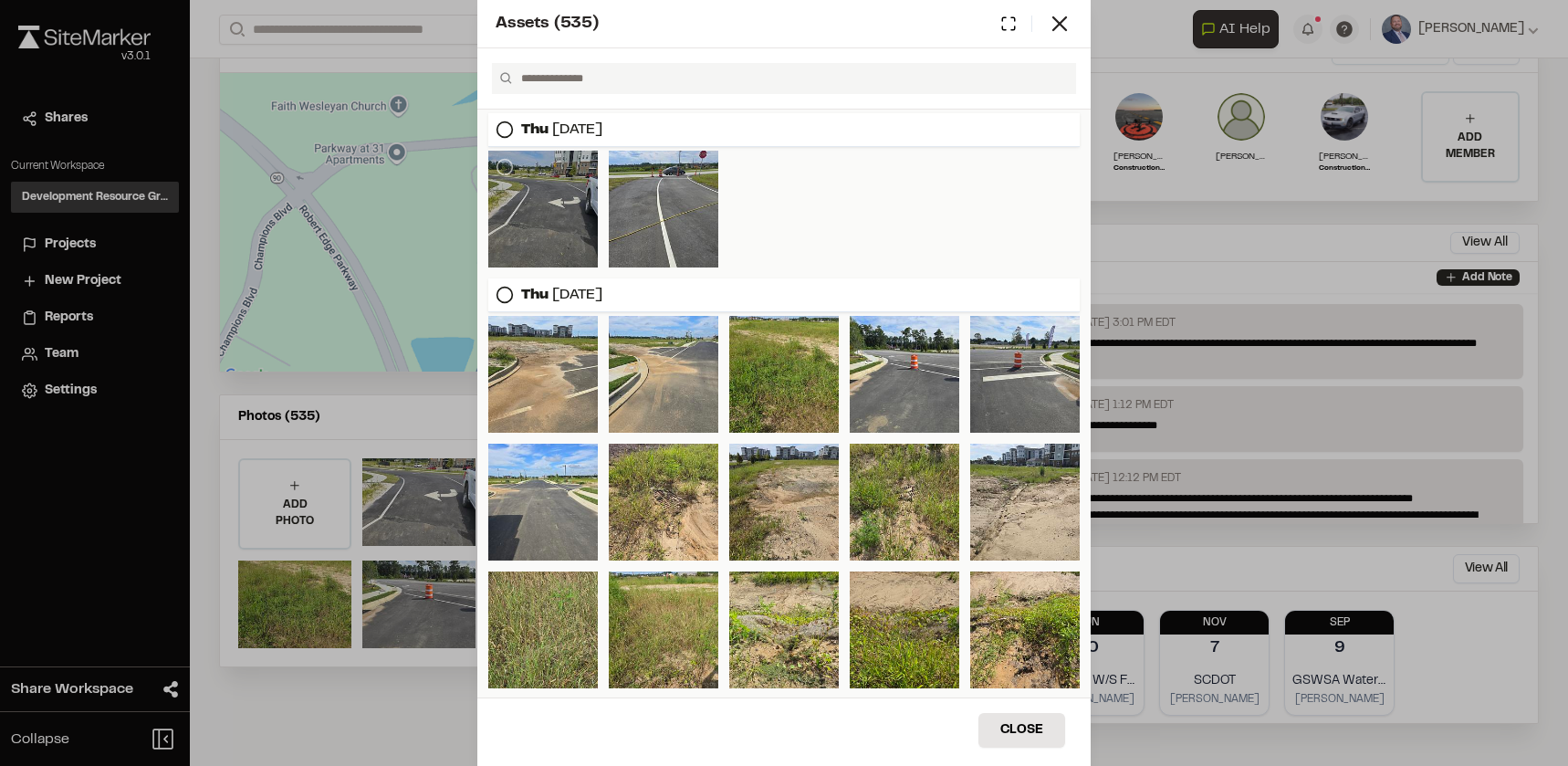
click at [560, 207] on div at bounding box center [543, 209] width 110 height 117
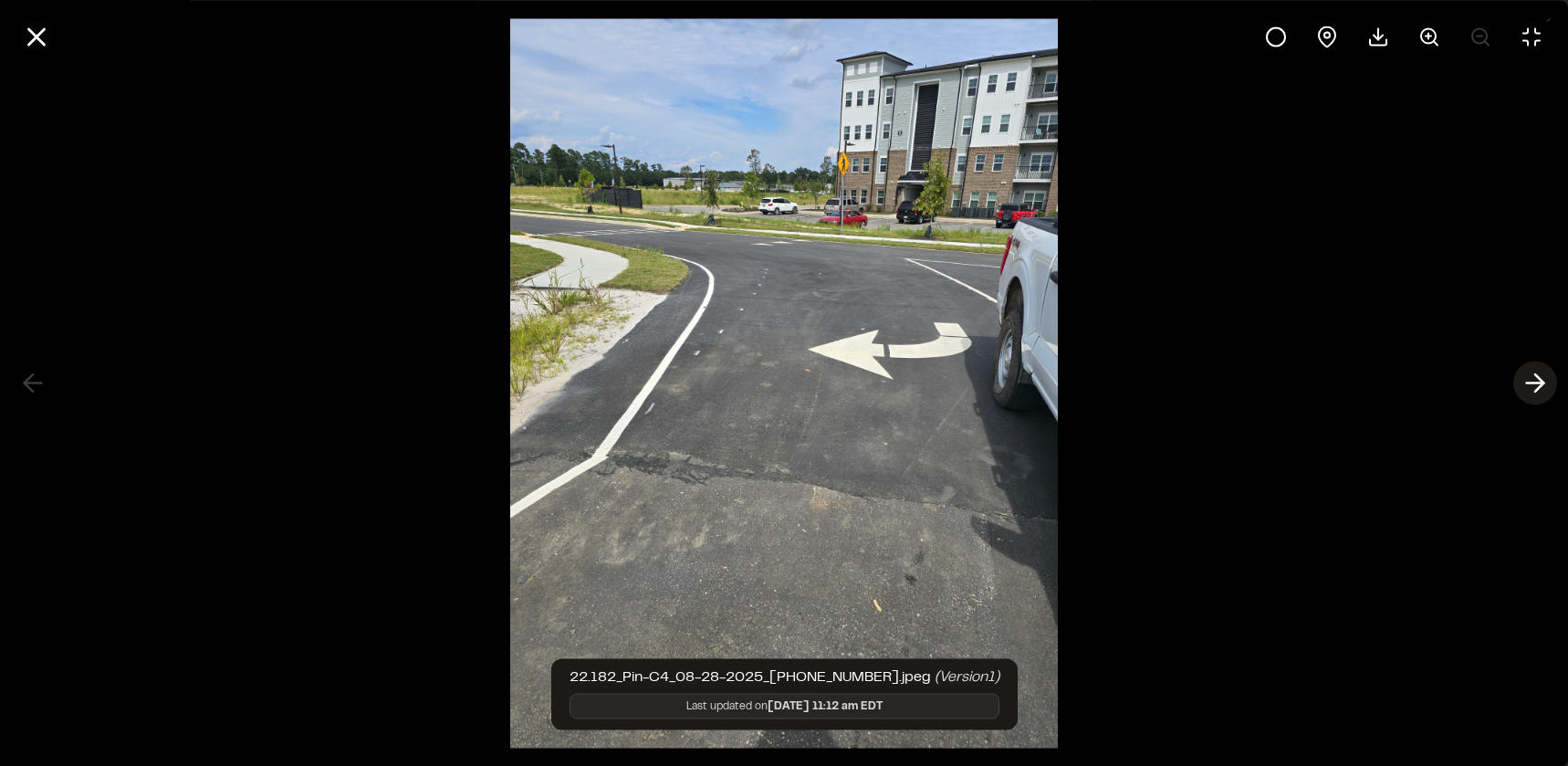
click at [1522, 388] on icon at bounding box center [1535, 383] width 29 height 31
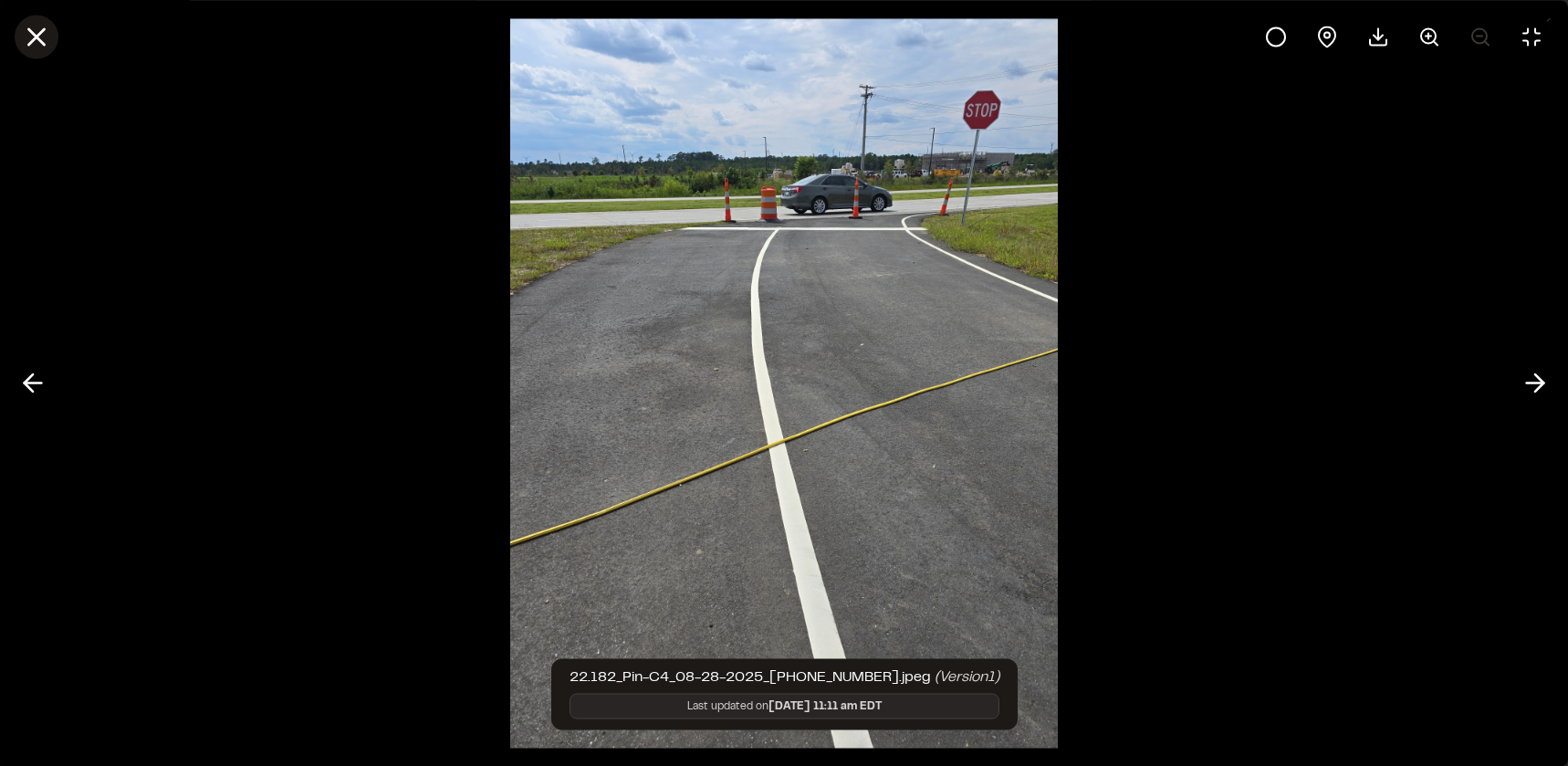
click at [43, 43] on line at bounding box center [37, 37] width 15 height 15
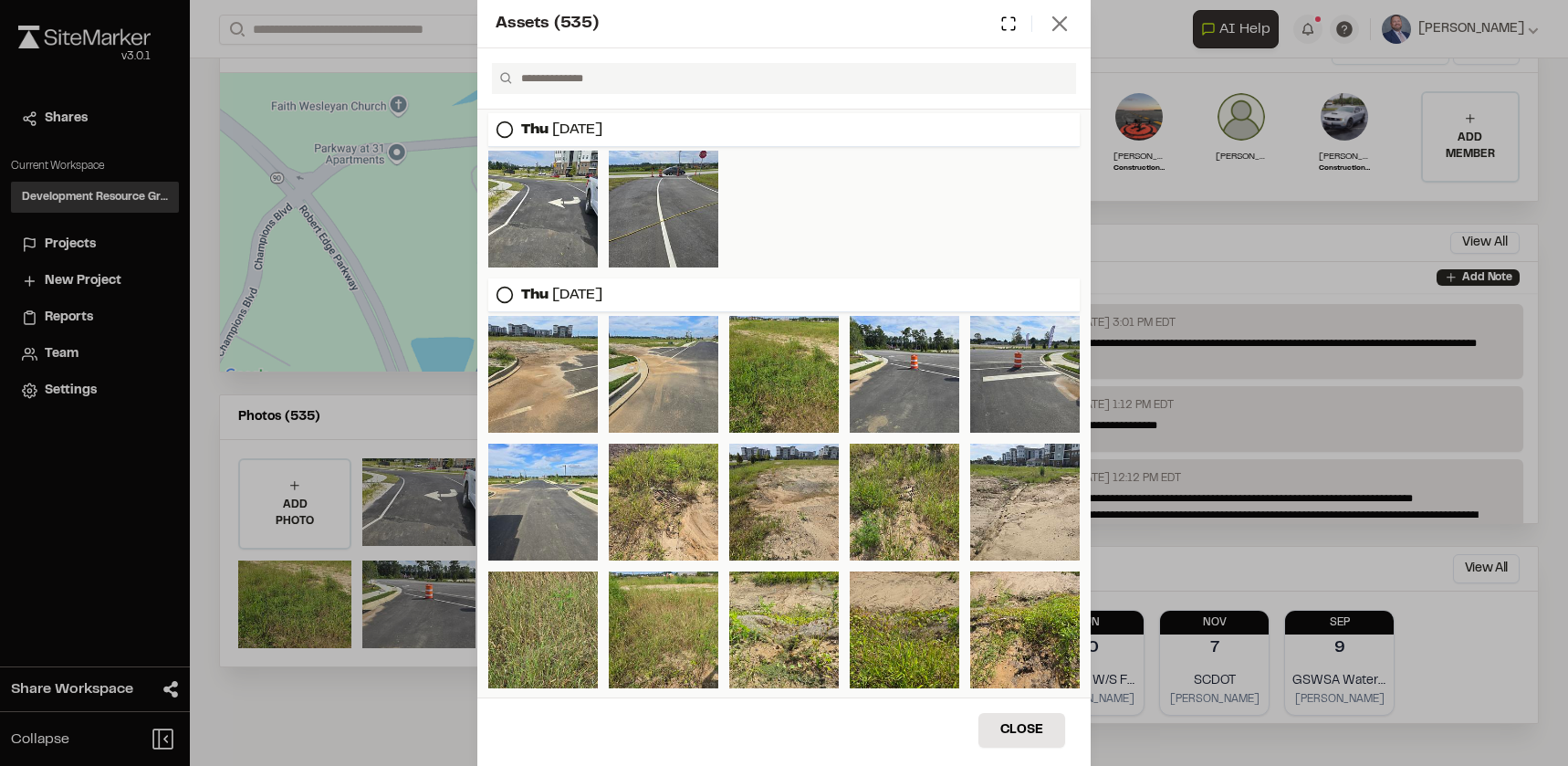
click at [1049, 25] on icon at bounding box center [1060, 24] width 26 height 26
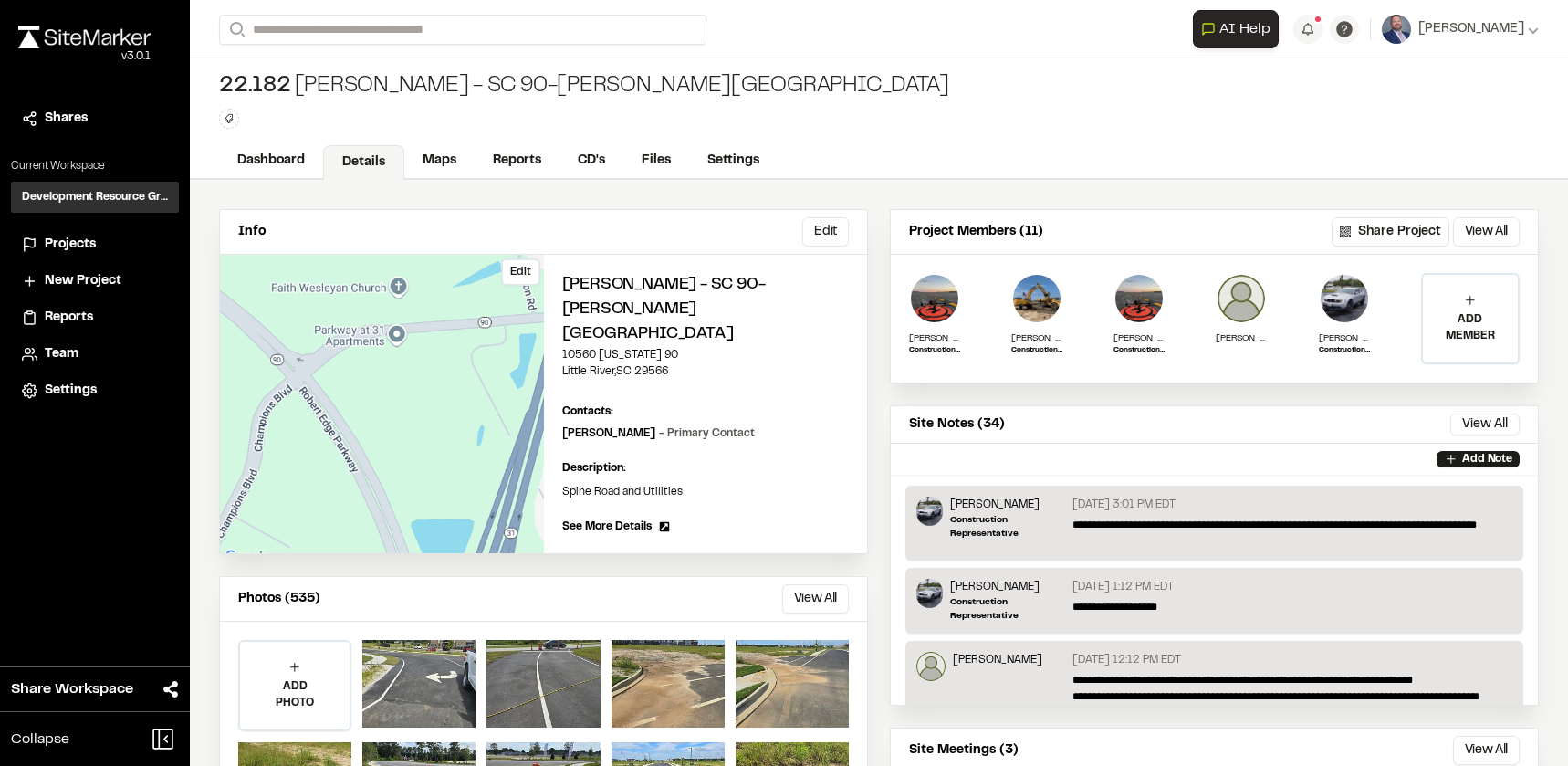
scroll to position [0, 0]
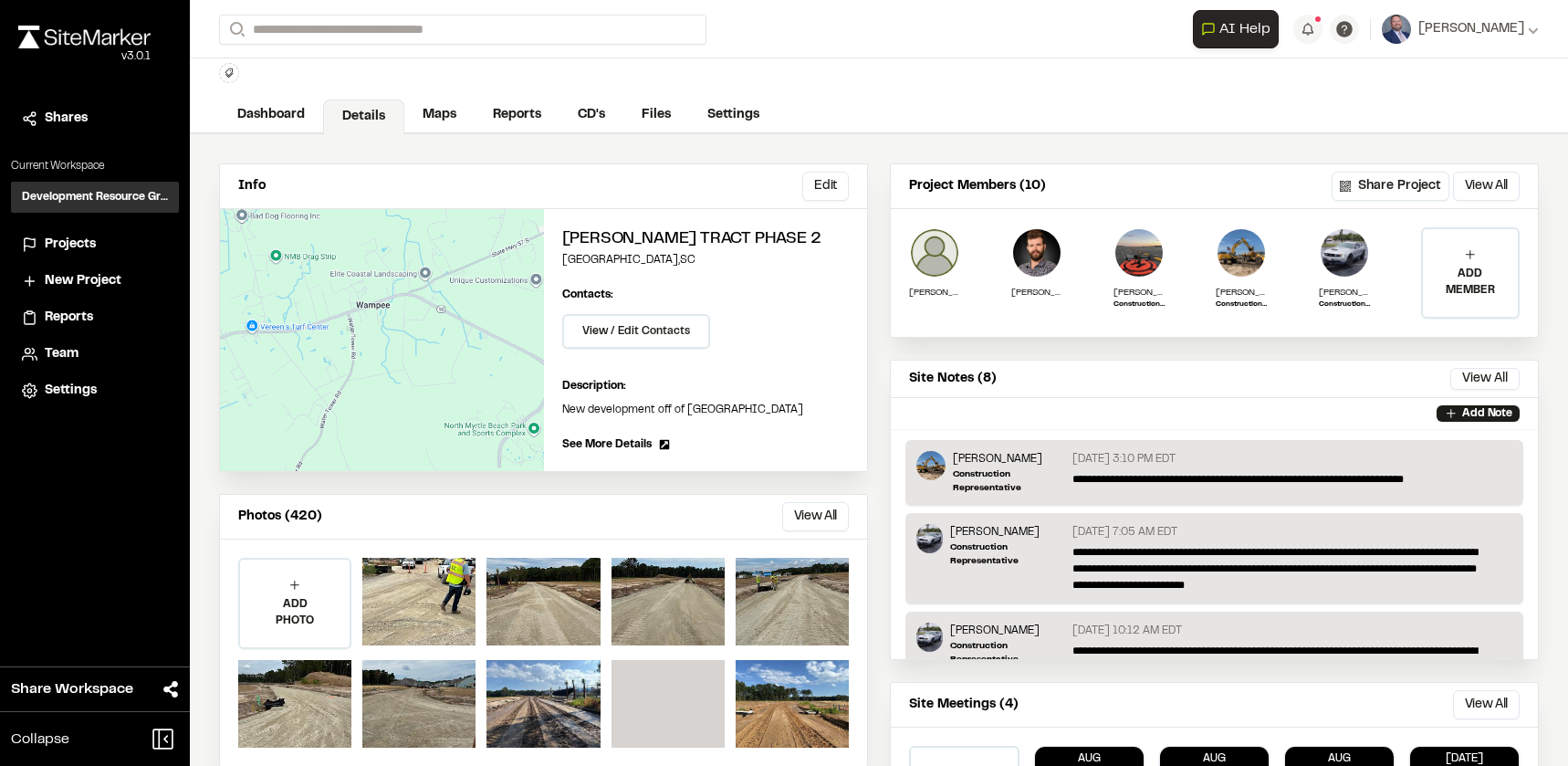
scroll to position [92, 0]
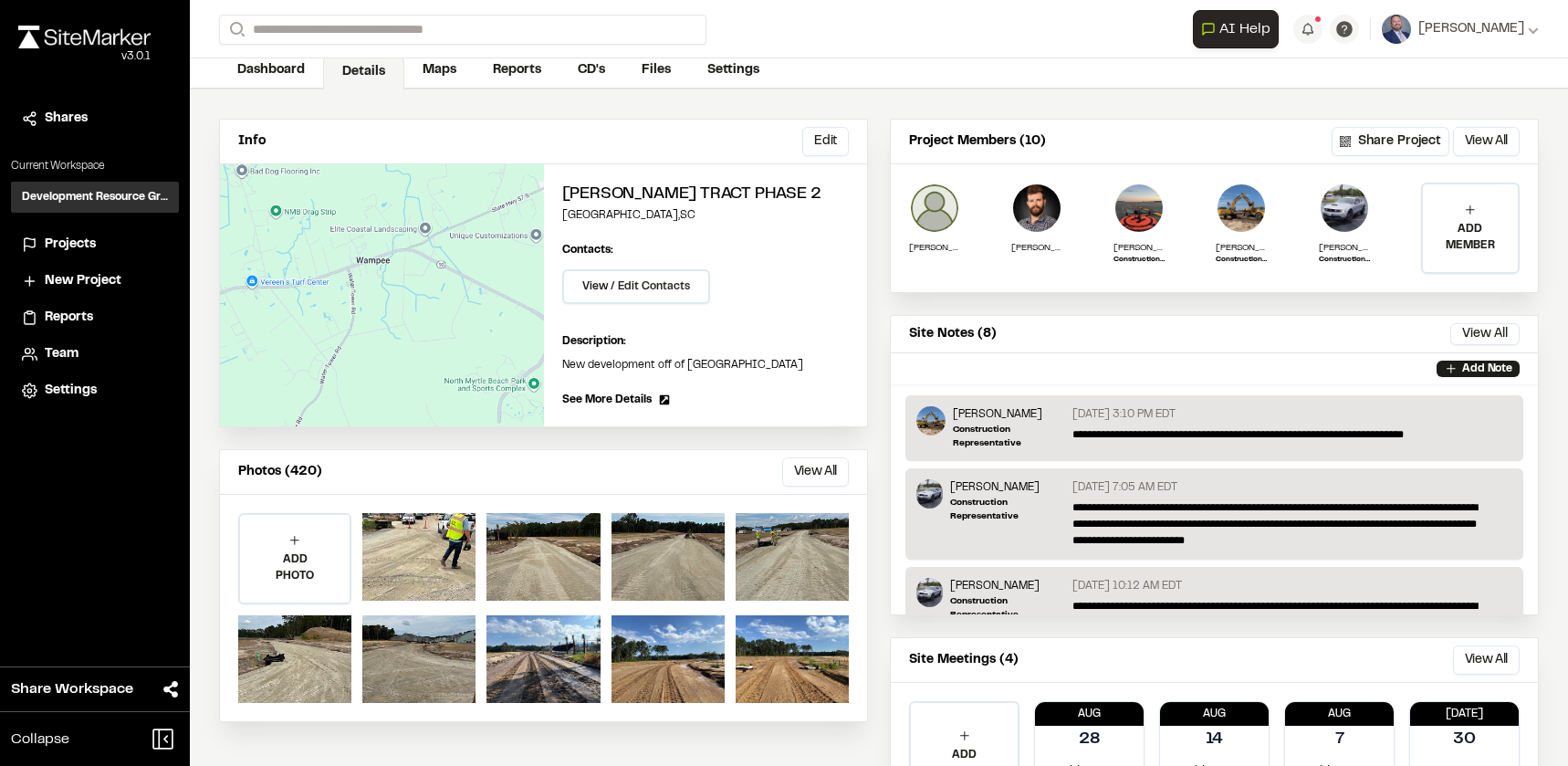
click at [814, 476] on button "View All" at bounding box center [815, 471] width 67 height 29
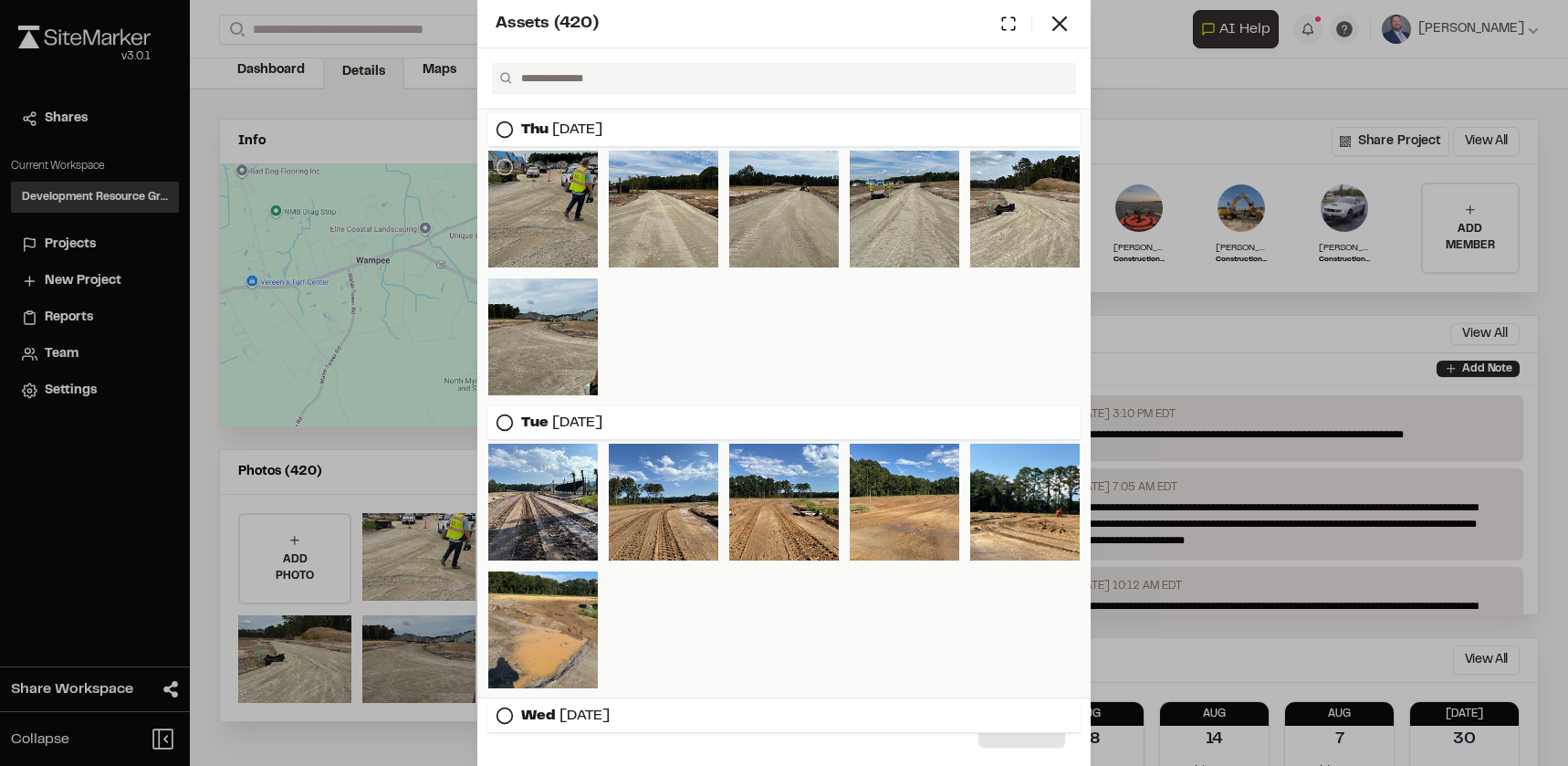
click at [573, 221] on div at bounding box center [543, 209] width 110 height 117
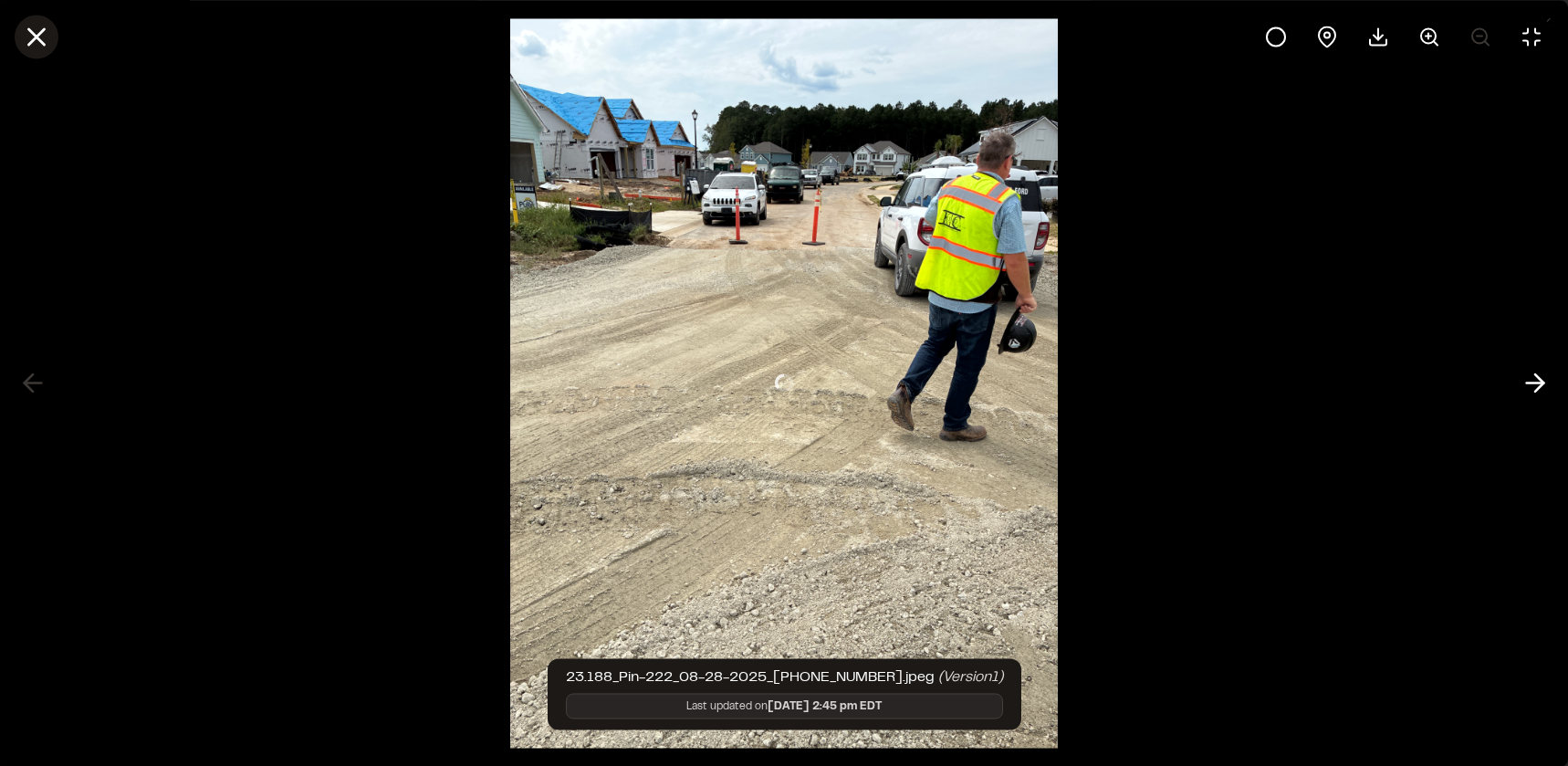
click at [37, 42] on icon at bounding box center [36, 36] width 31 height 31
